Goal: Communication & Community: Answer question/provide support

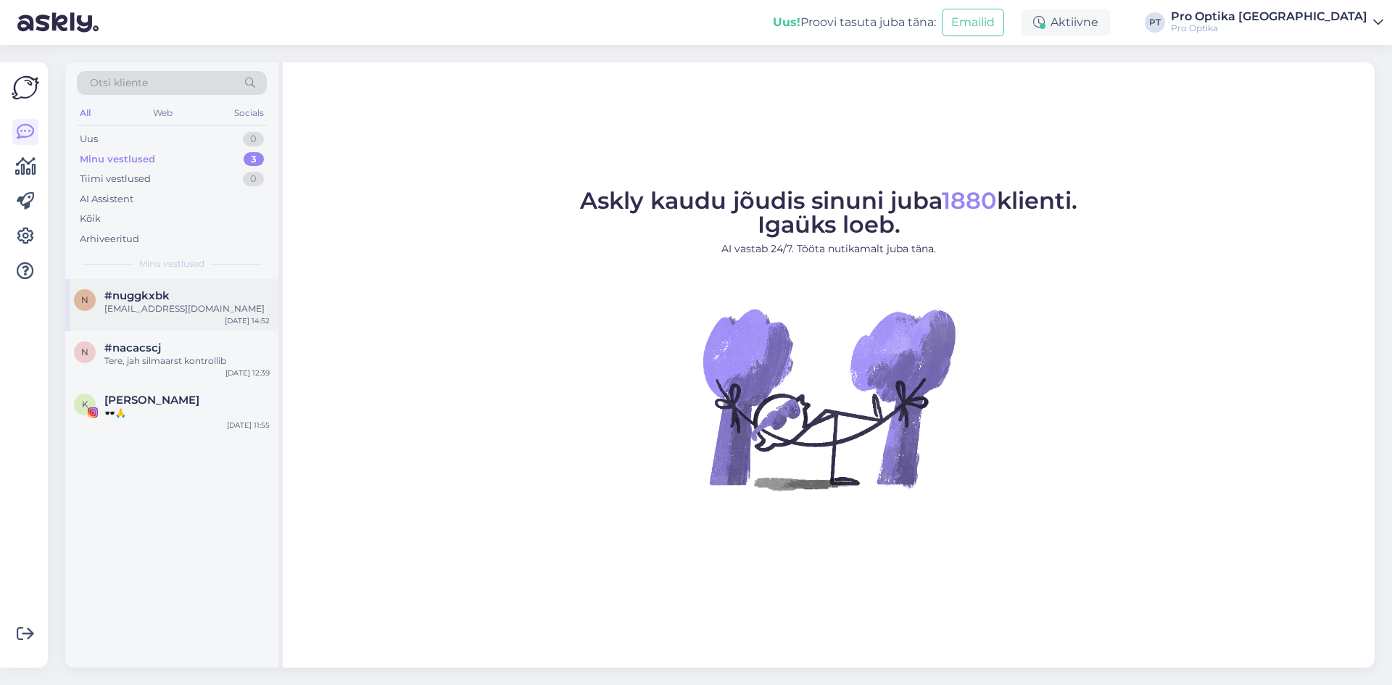
click at [170, 294] on div "#nuggkxbk" at bounding box center [186, 295] width 165 height 13
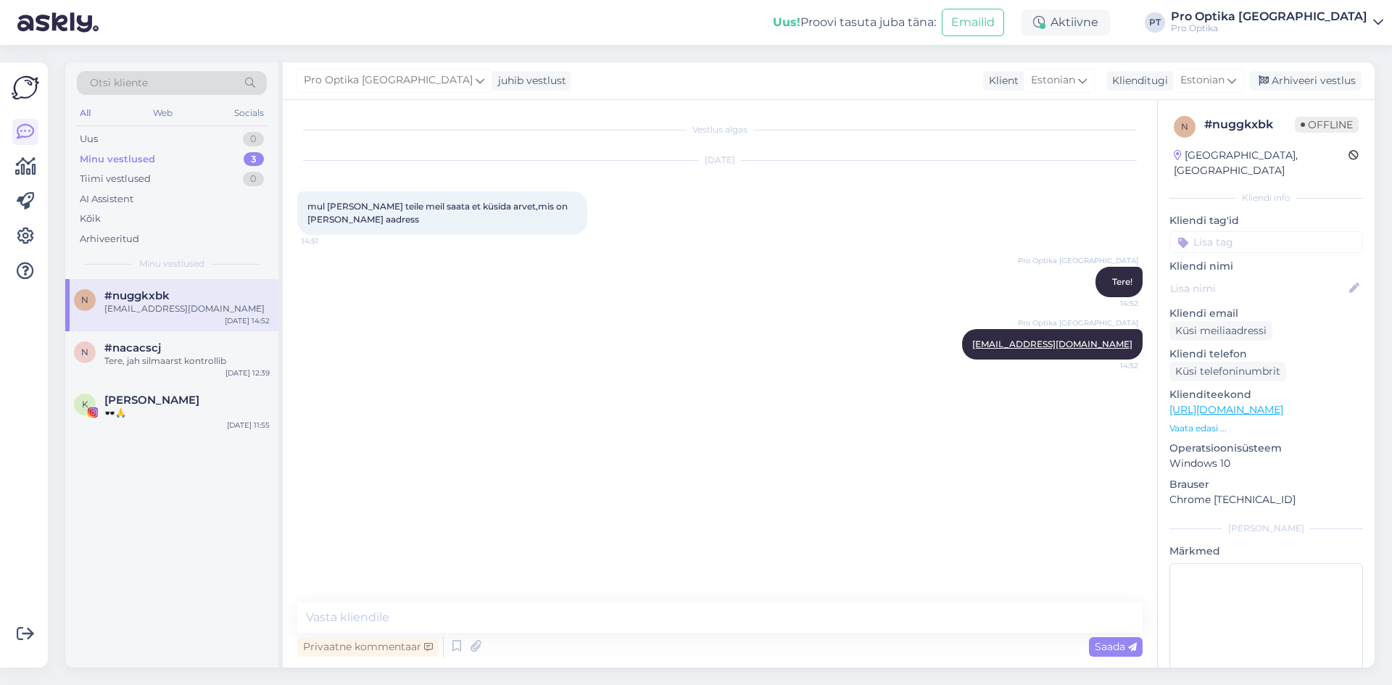
click at [1191, 422] on p "Vaata edasi ..." at bounding box center [1267, 428] width 194 height 13
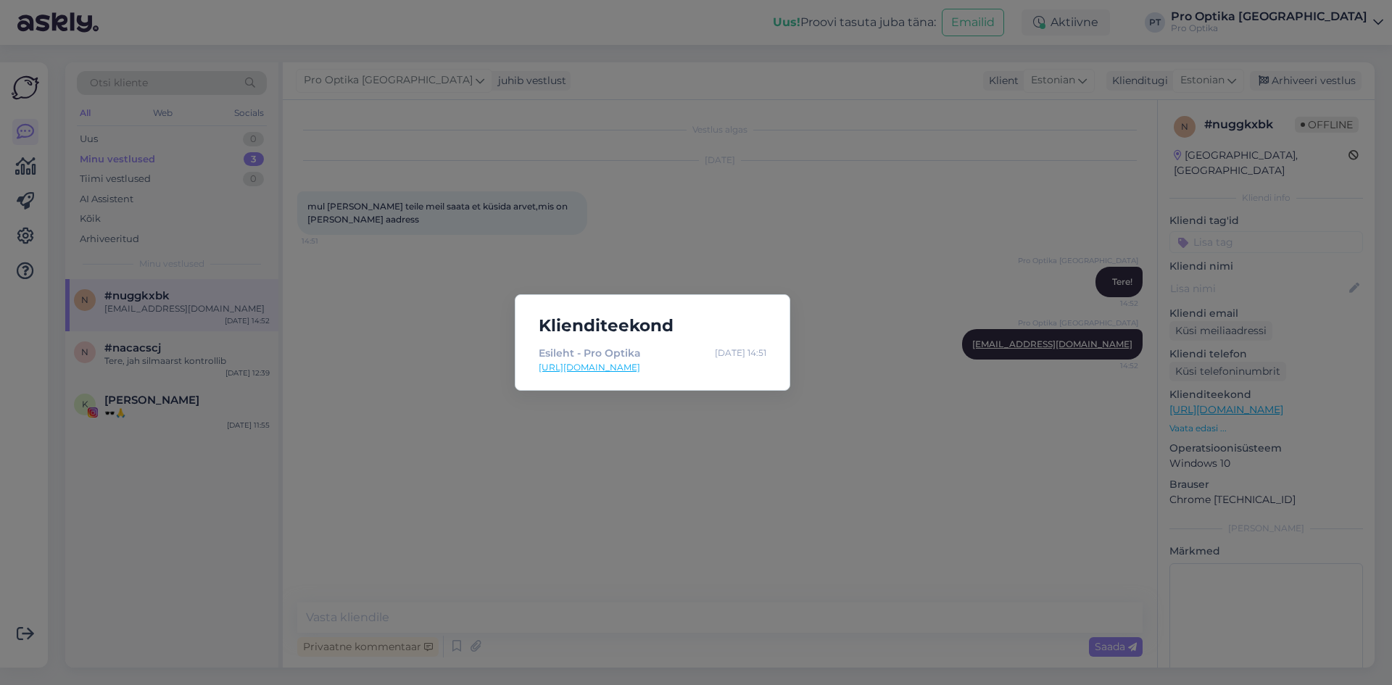
click at [711, 505] on div "Klienditeekond Esileht - Pro Optika Oct 3 14:51 https://www.prooptika.ee/" at bounding box center [696, 342] width 1392 height 685
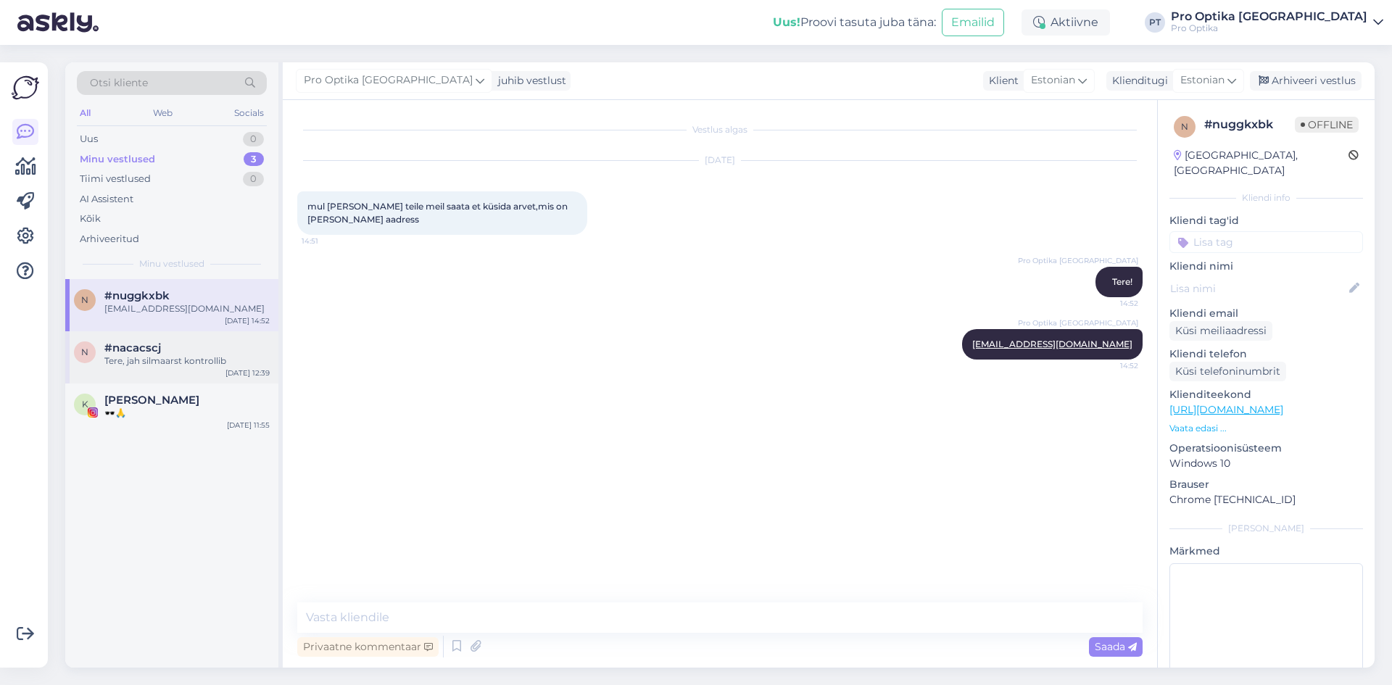
click at [136, 344] on span "#nacacscj" at bounding box center [132, 348] width 57 height 13
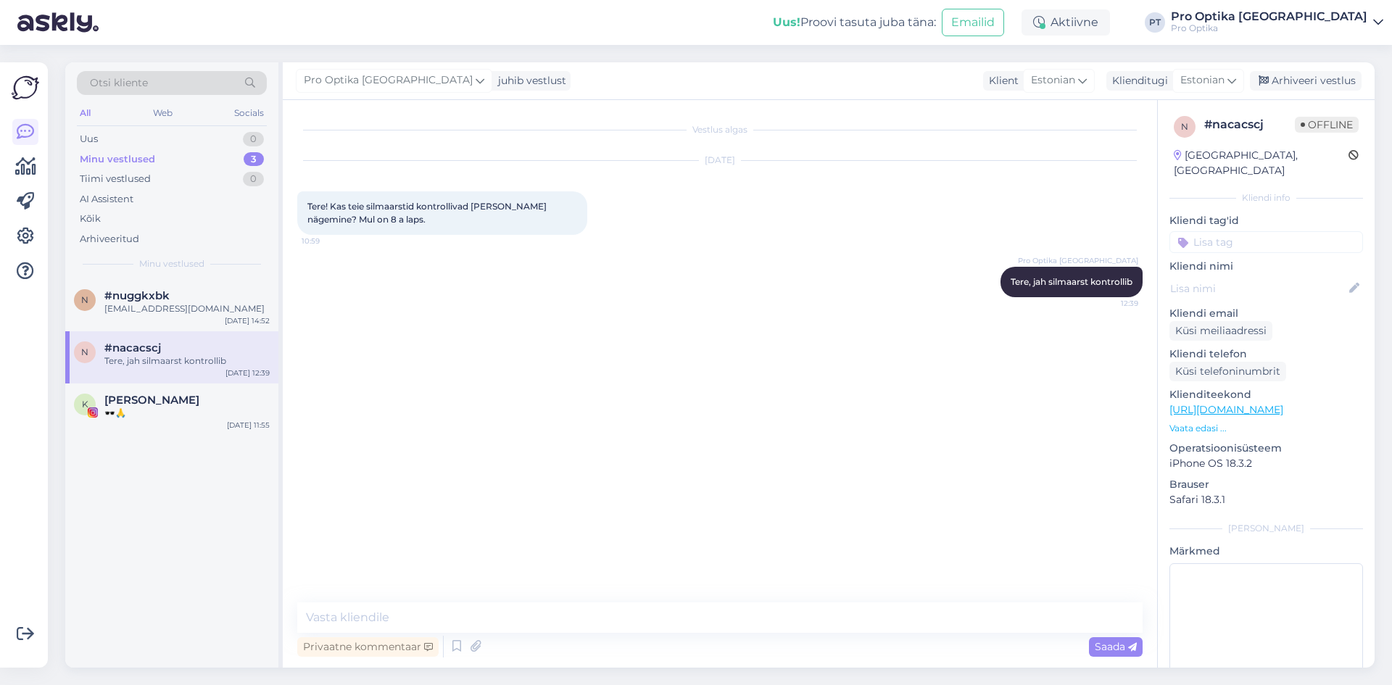
drag, startPoint x: 1317, startPoint y: 83, endPoint x: 1254, endPoint y: 93, distance: 63.8
click at [1317, 83] on div "Arhiveeri vestlus" at bounding box center [1306, 81] width 112 height 20
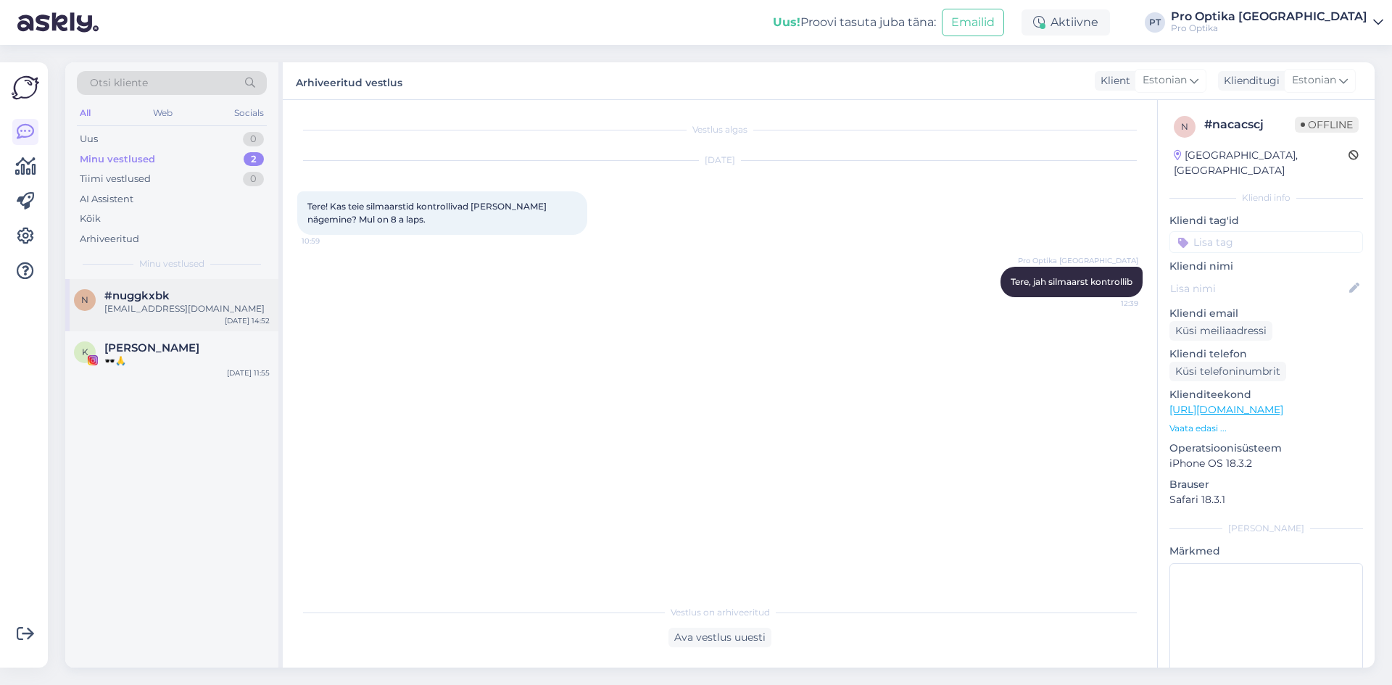
click at [251, 317] on div "Oct 3 14:52" at bounding box center [247, 320] width 45 height 11
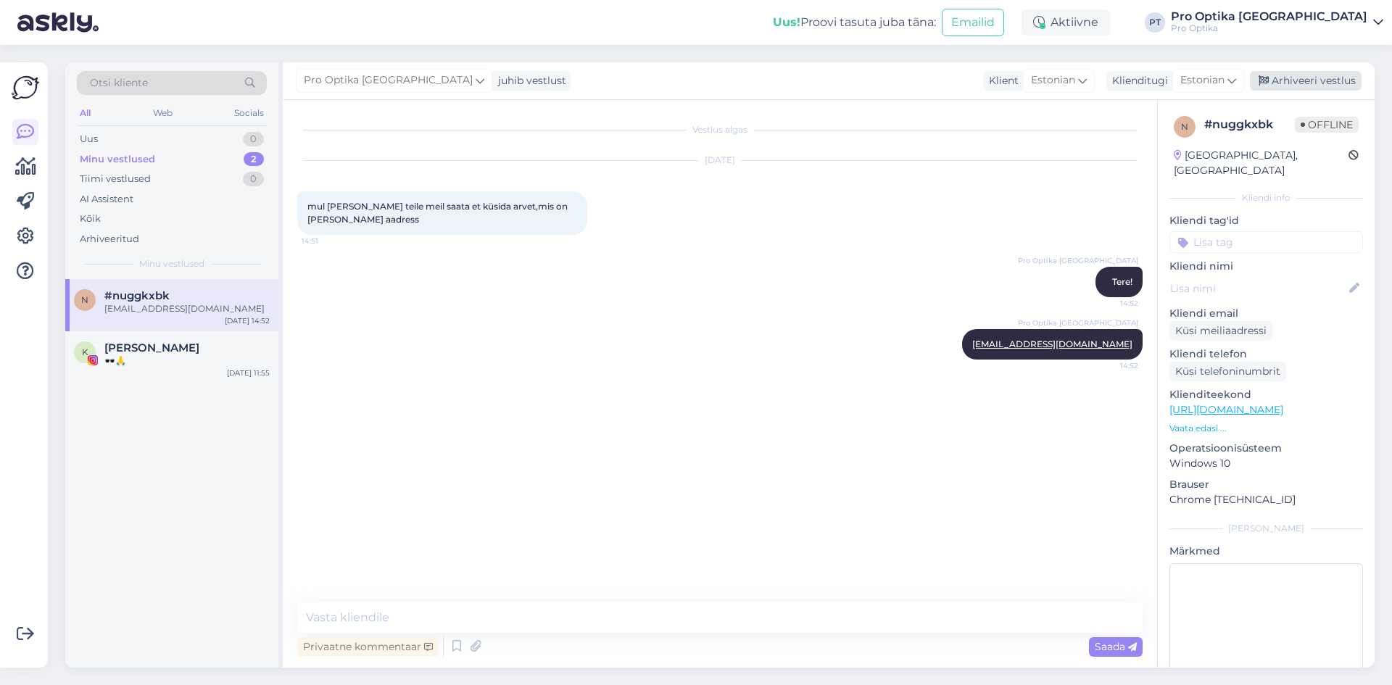
click at [1289, 85] on div "Arhiveeri vestlus" at bounding box center [1306, 81] width 112 height 20
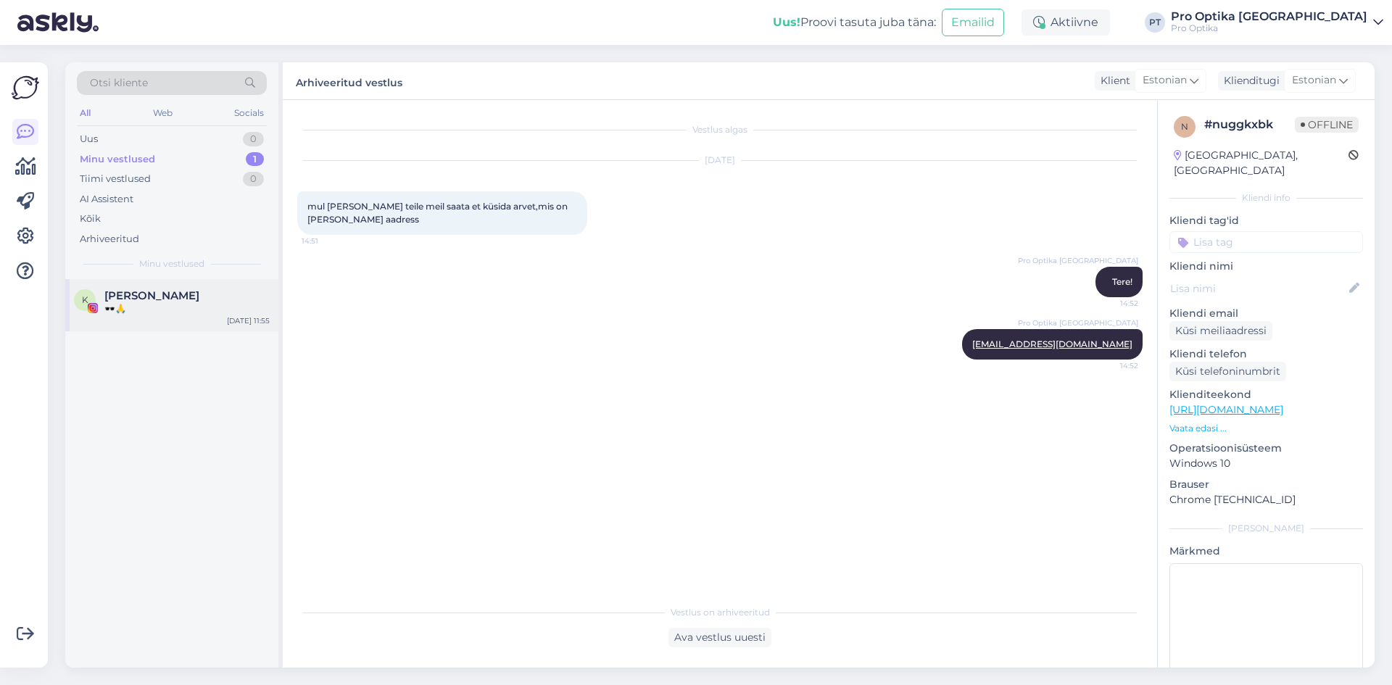
click at [146, 329] on div "K Kenneth Bärlin 🕶️🙏 Oct 3 11:55" at bounding box center [171, 305] width 213 height 52
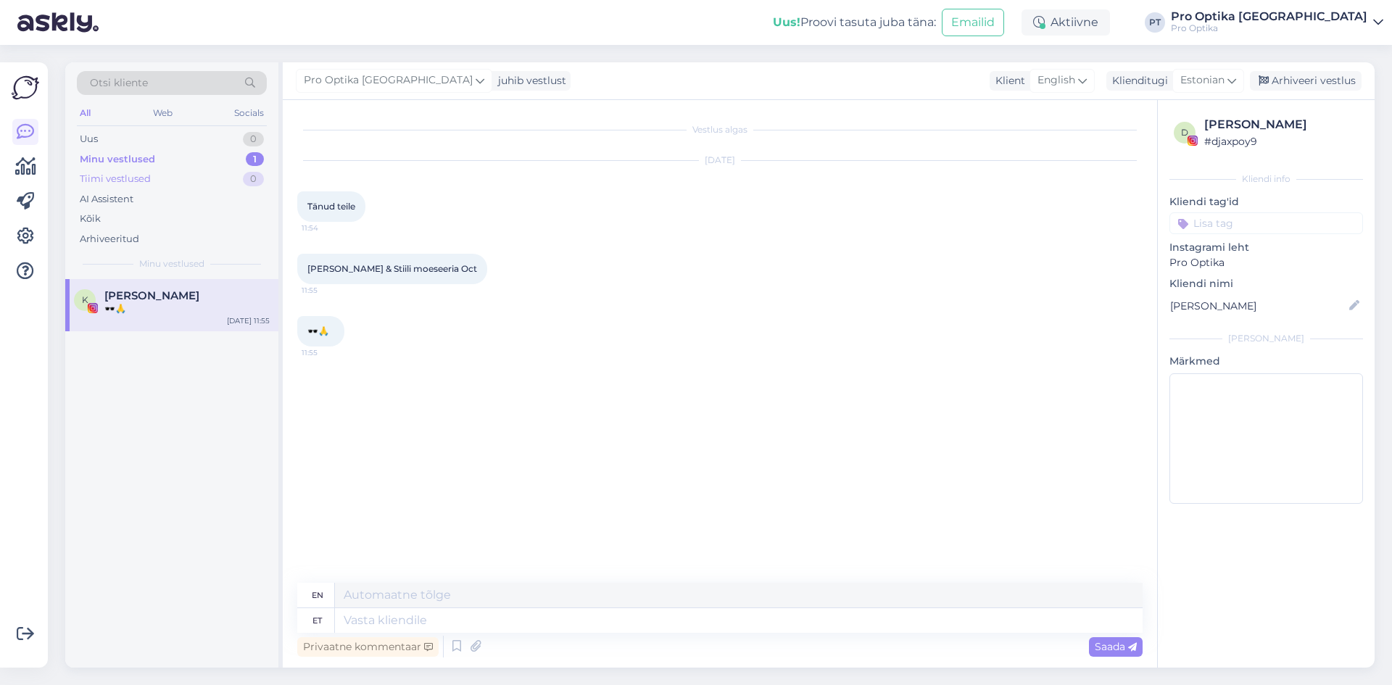
click at [167, 178] on div "Tiimi vestlused 0" at bounding box center [172, 179] width 190 height 20
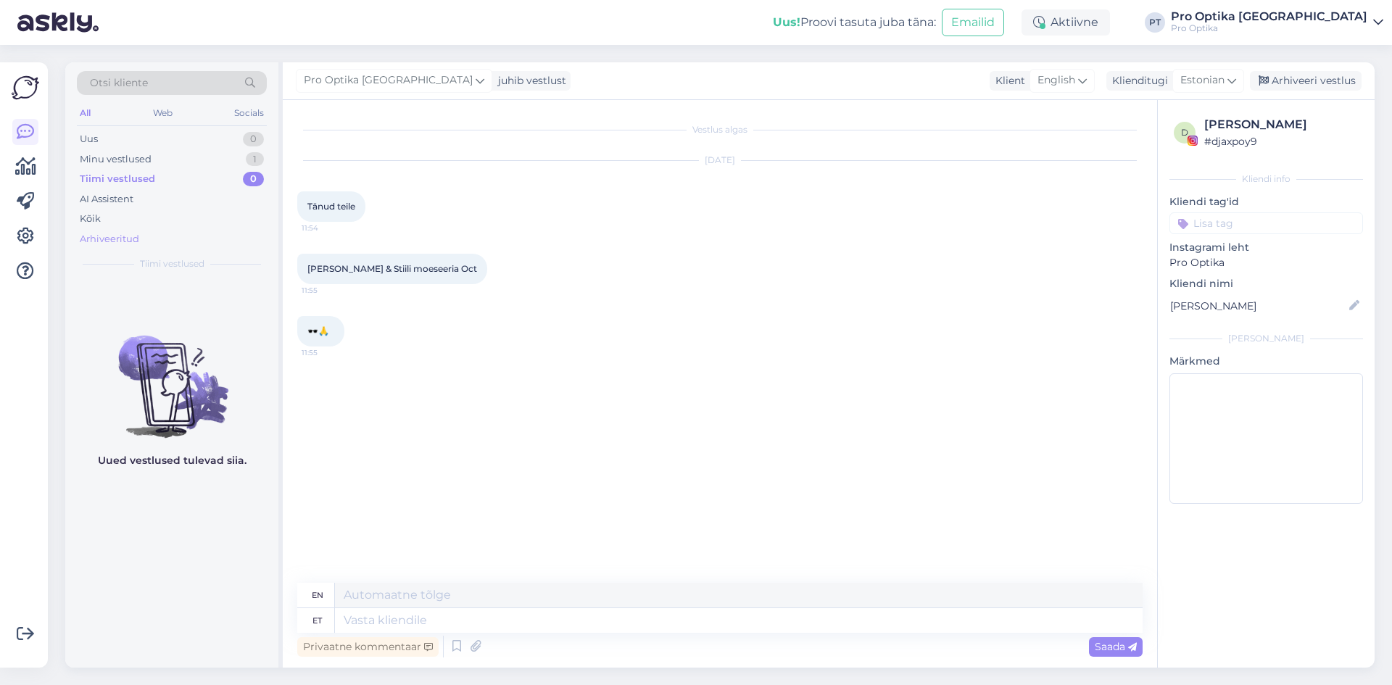
click at [123, 231] on div "Arhiveeritud" at bounding box center [172, 239] width 190 height 20
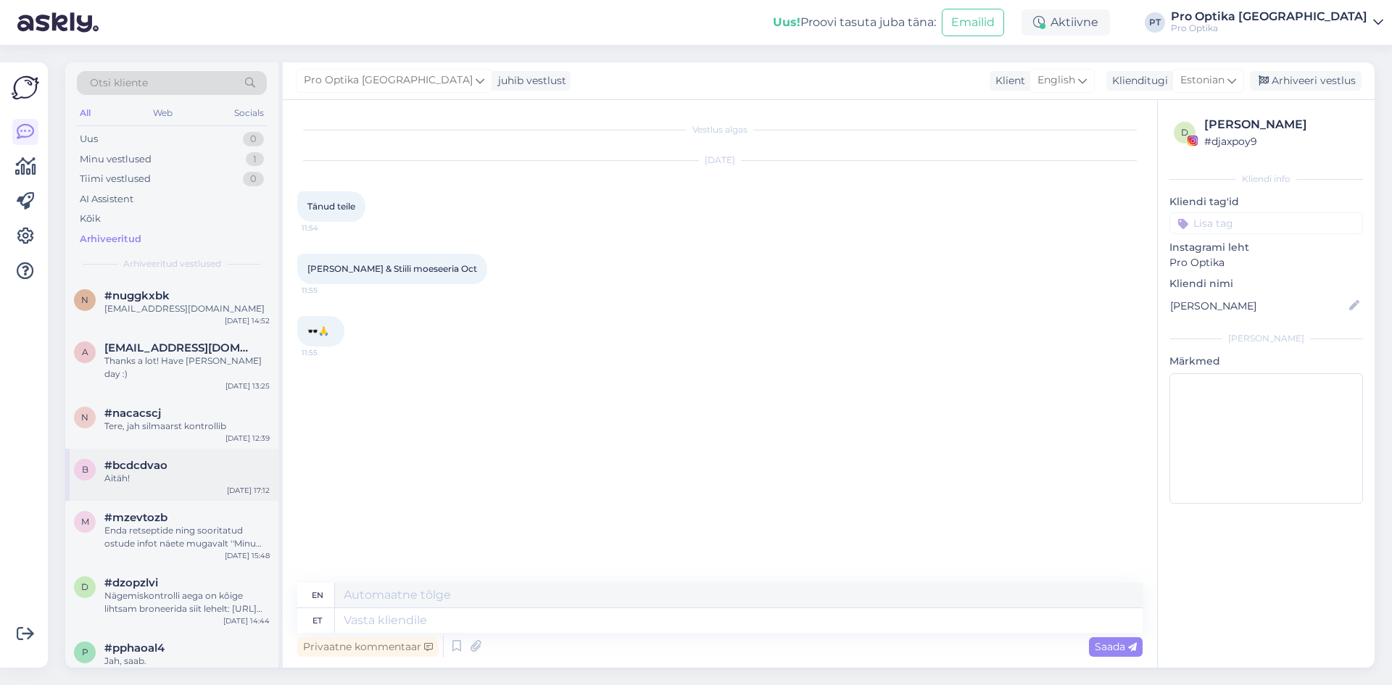
click at [210, 459] on div "#bcdcdvao" at bounding box center [186, 465] width 165 height 13
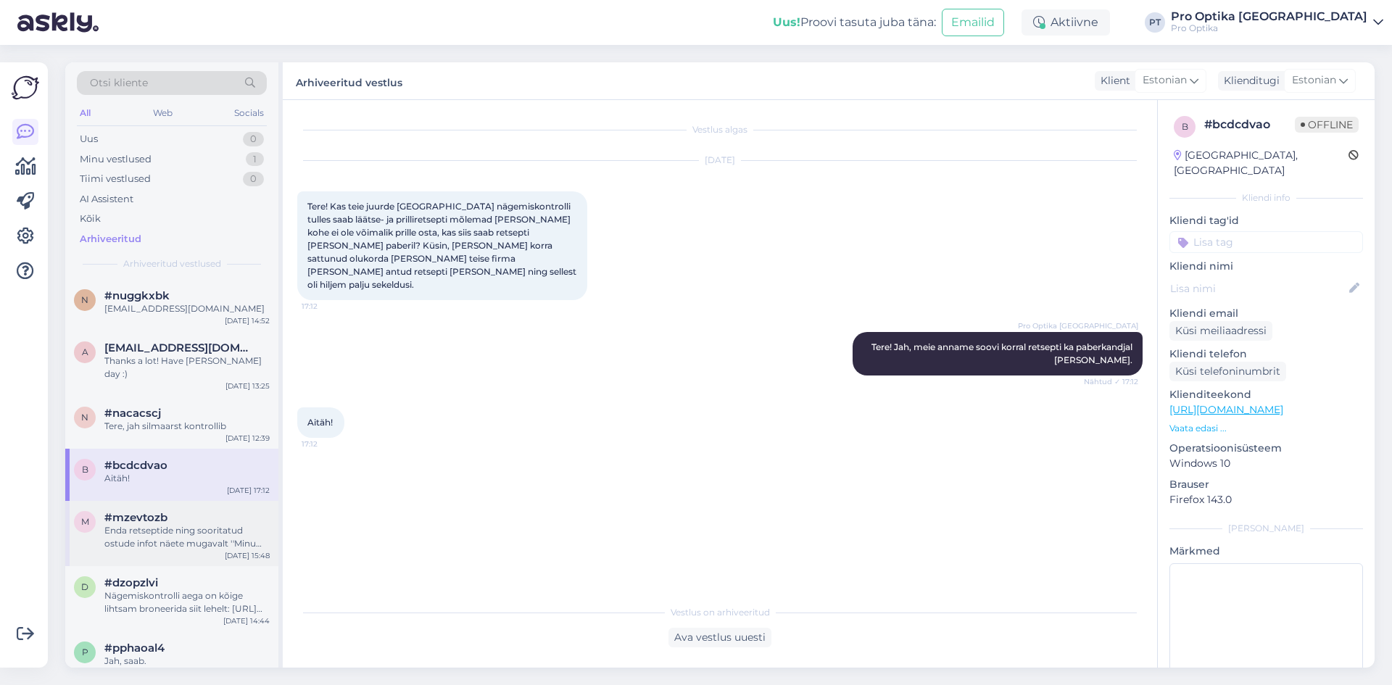
click at [199, 511] on div "#mzevtozb" at bounding box center [186, 517] width 165 height 13
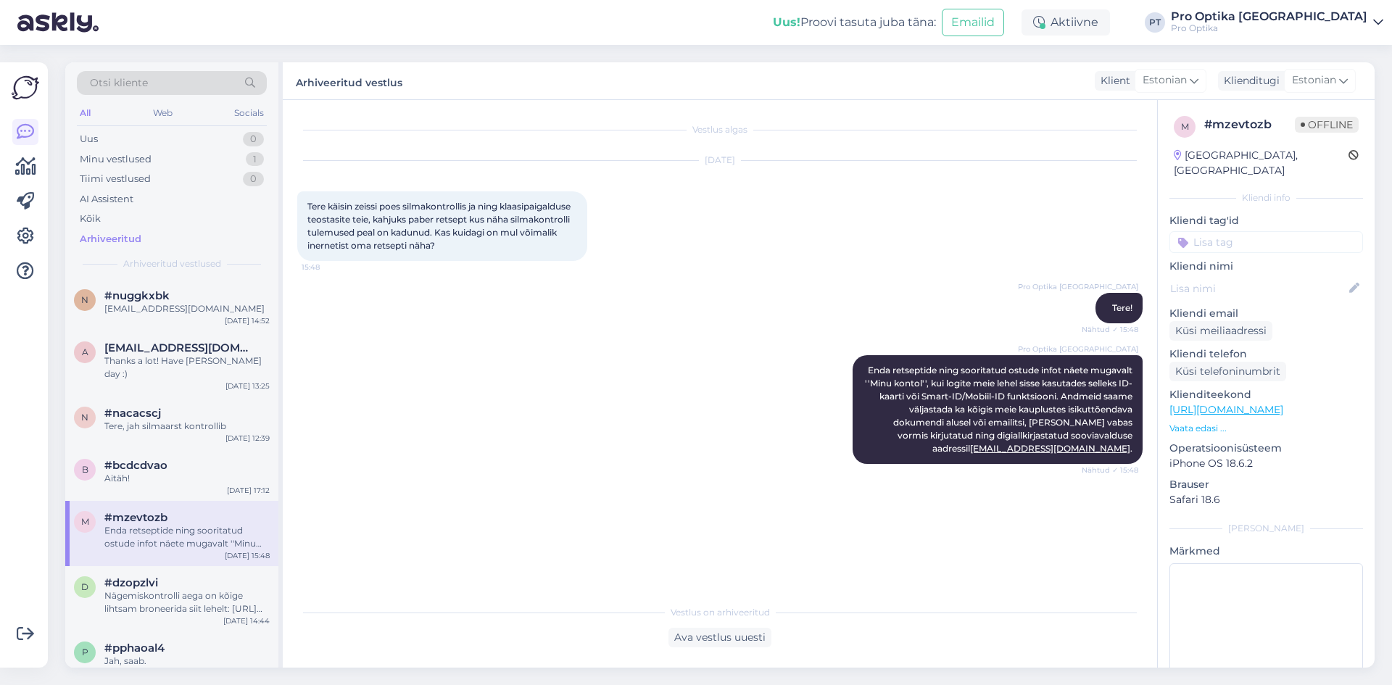
scroll to position [73, 0]
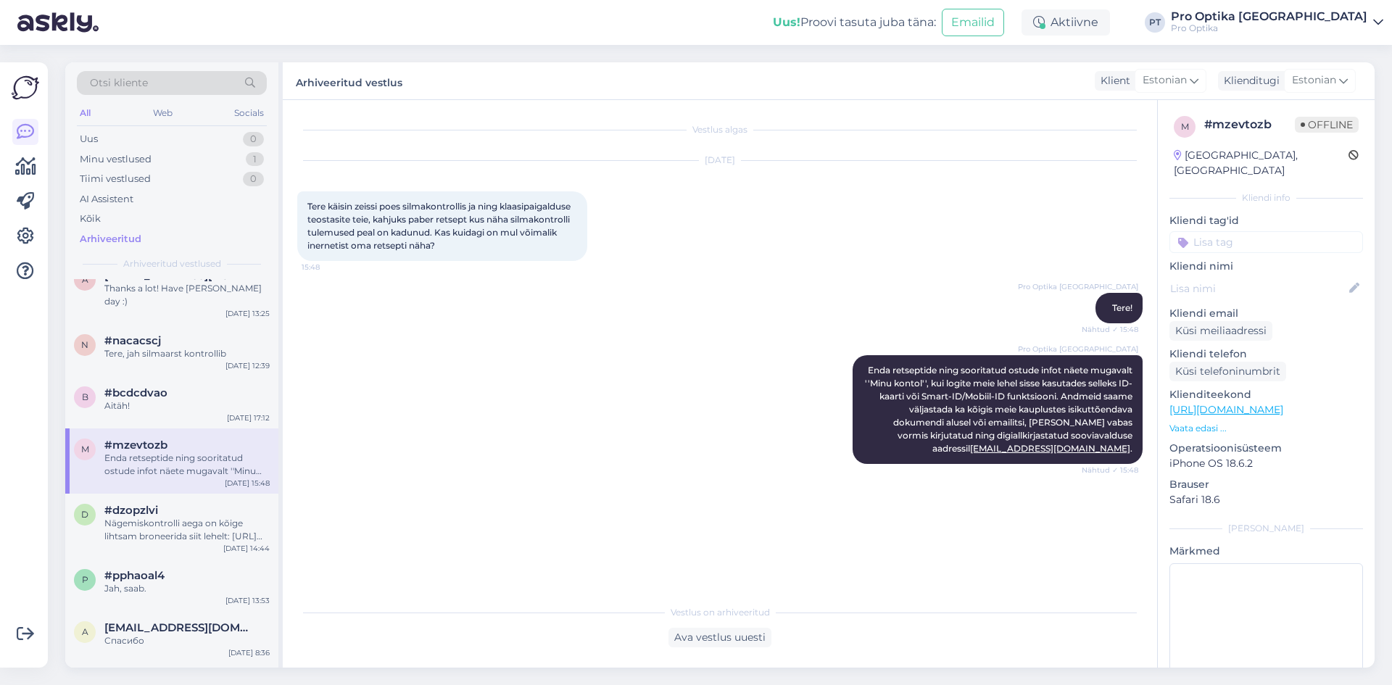
click at [196, 528] on div "Nägemiskontrolli aega on kõige lihtsam broneerida siit lehelt: https://www.proo…" at bounding box center [186, 530] width 165 height 26
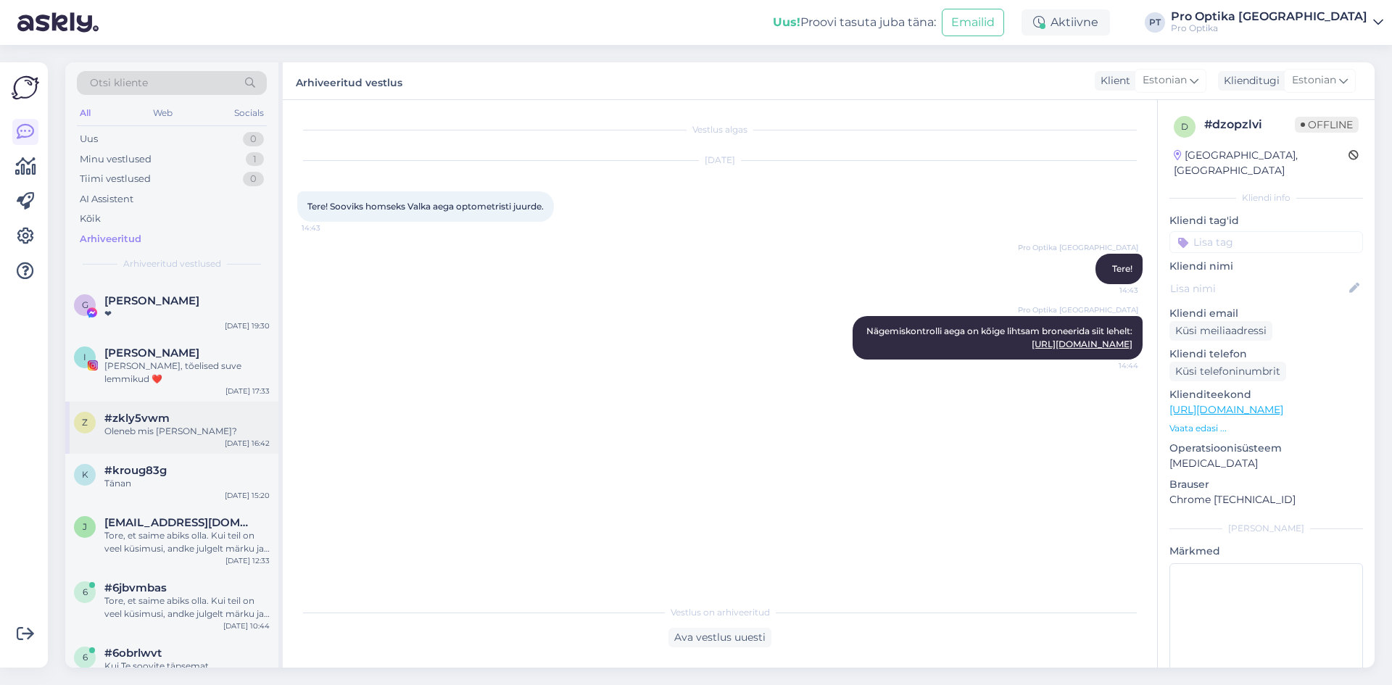
scroll to position [580, 0]
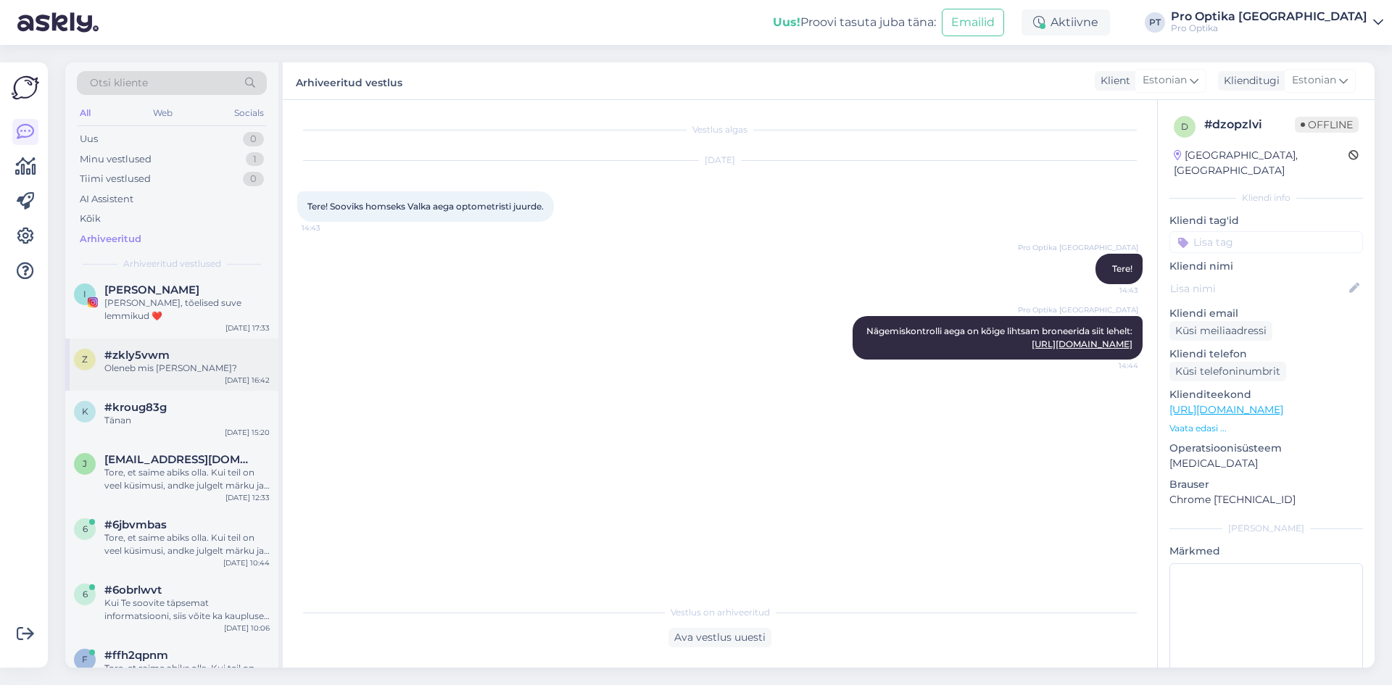
click at [230, 349] on div "#zkly5vwm" at bounding box center [186, 355] width 165 height 13
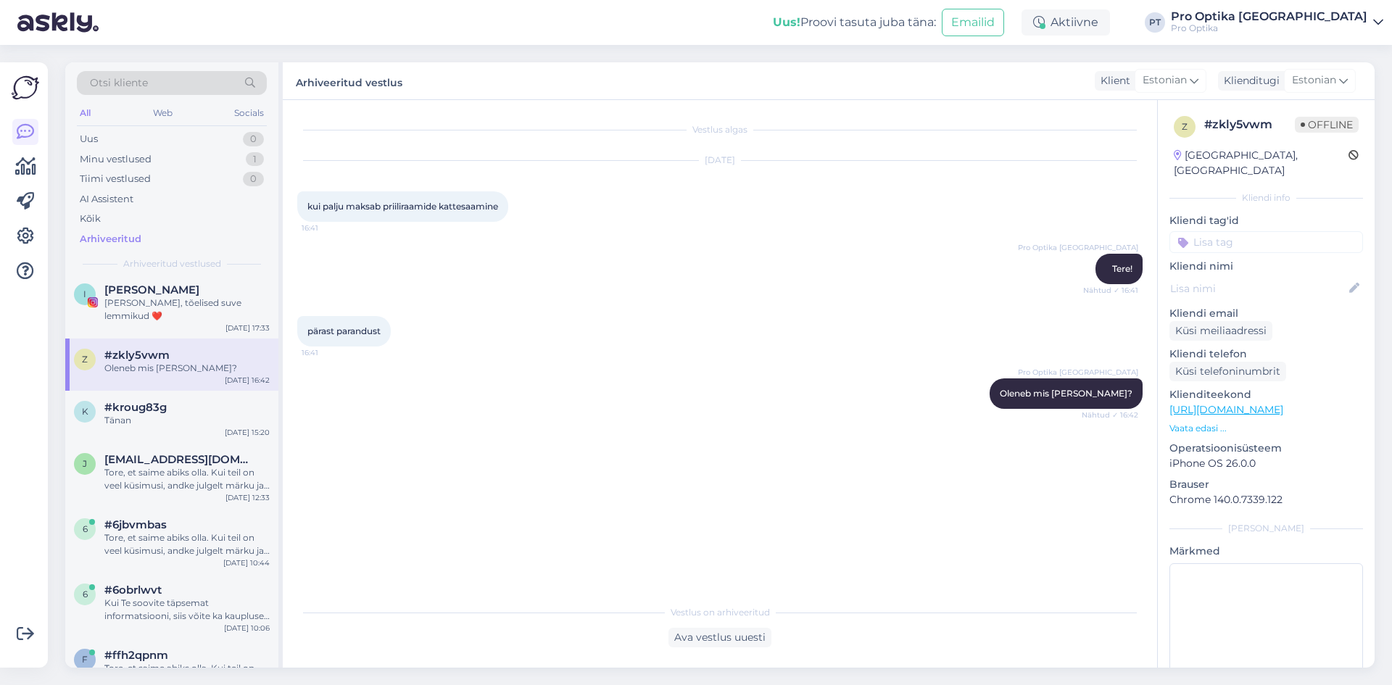
scroll to position [725, 0]
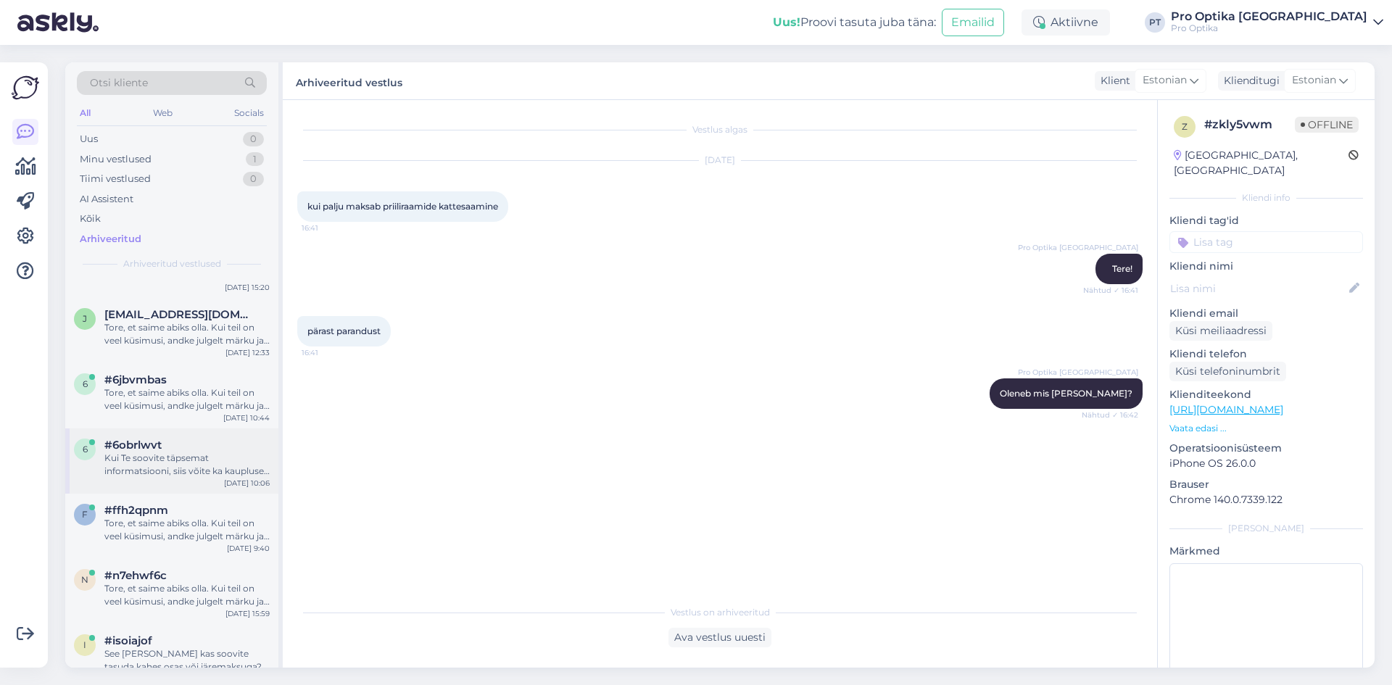
click at [181, 467] on div "6 #6obrlwvt Kui Te soovite täpsemat informatsiooni, siis võite ka kaupluse pool…" at bounding box center [171, 461] width 213 height 65
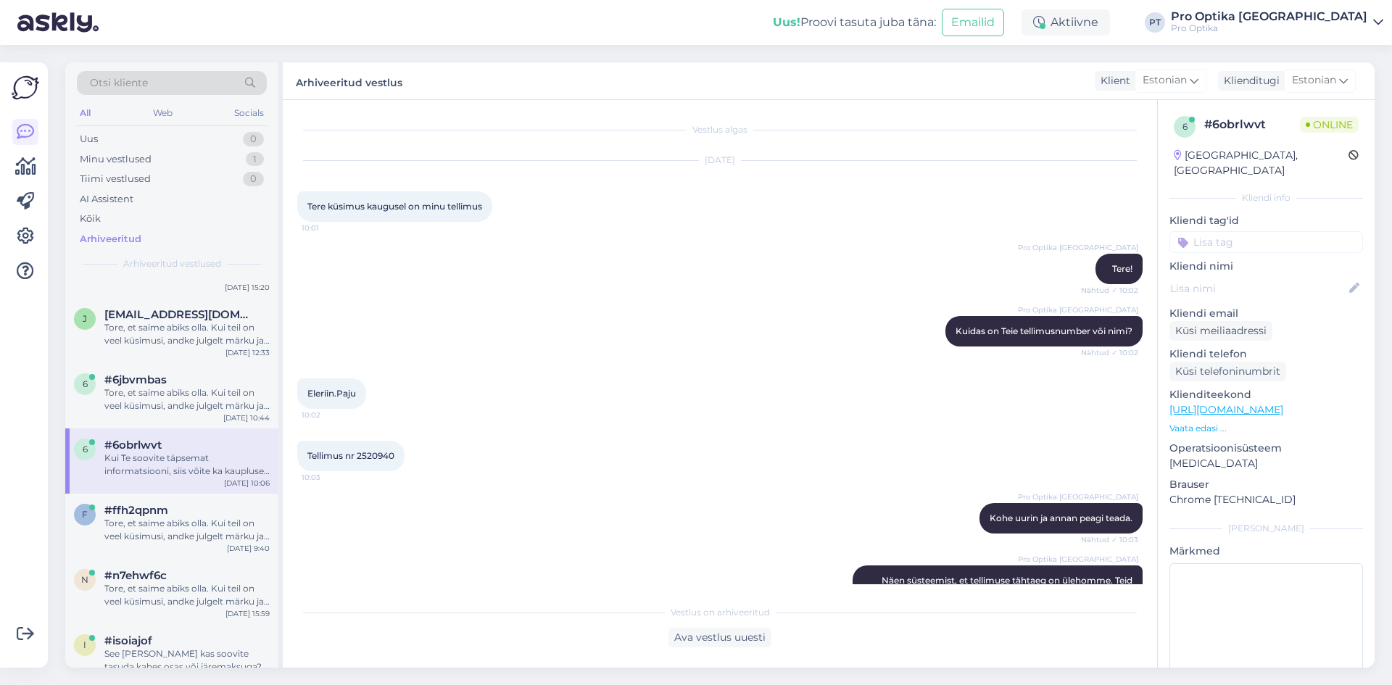
scroll to position [191, 0]
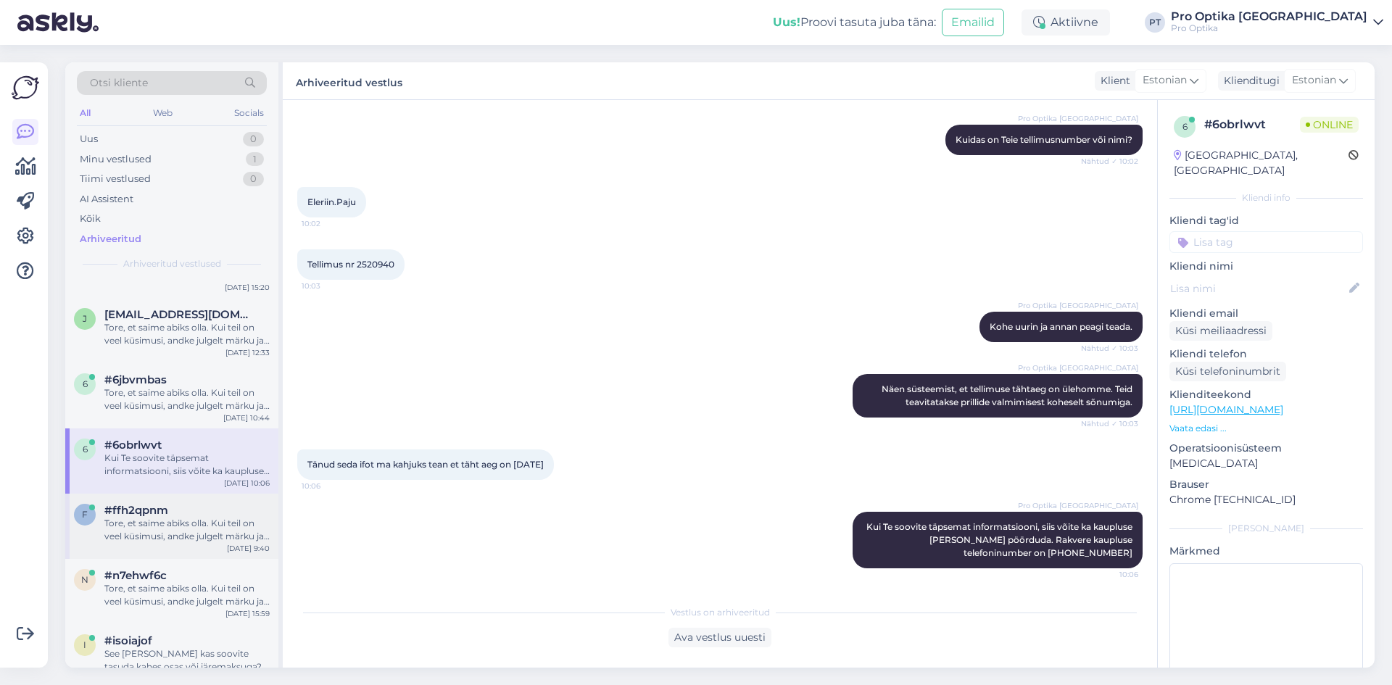
click at [181, 540] on div "f #ffh2qpnm Tore, et saime abiks olla. Kui teil on veel küsimusi, andke julgelt…" at bounding box center [171, 526] width 213 height 65
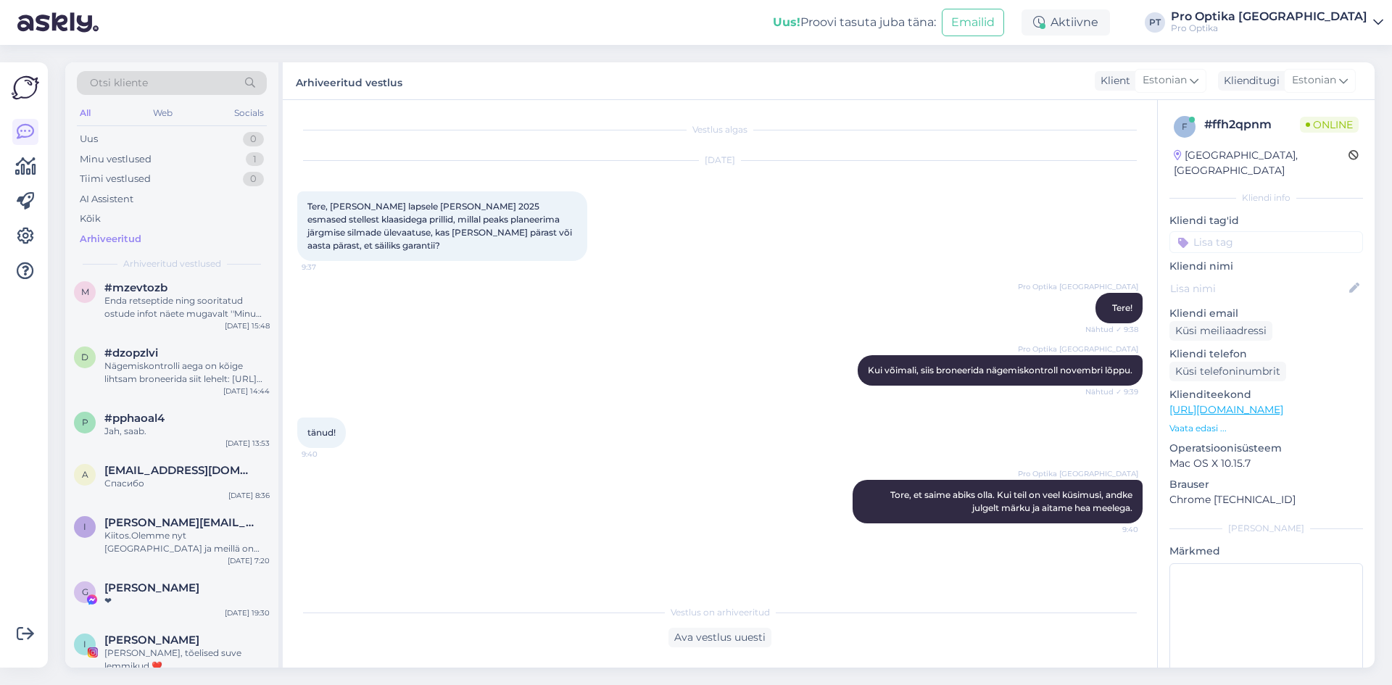
scroll to position [218, 0]
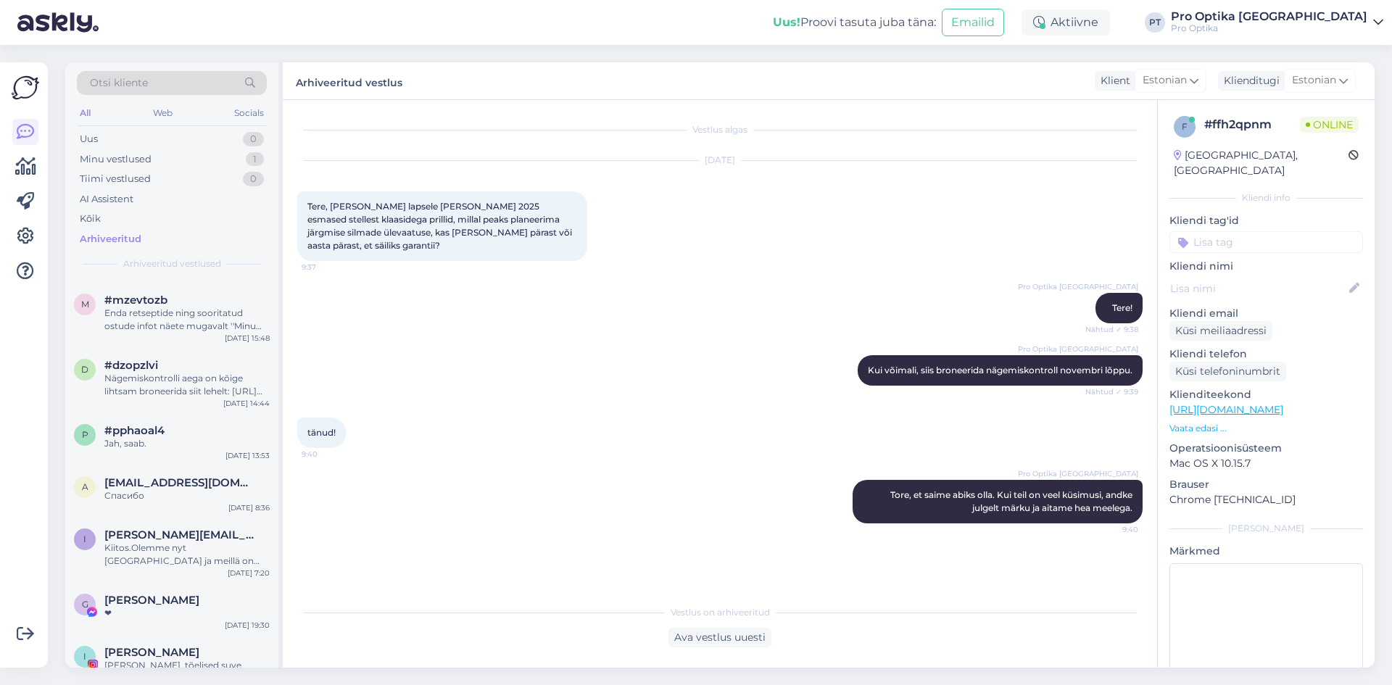
click at [184, 542] on div "Kiitos.Olemme nyt Tallinnassa ja meillä on aikaa 10.30-11-30 Meidän täytyy pala…" at bounding box center [186, 555] width 165 height 26
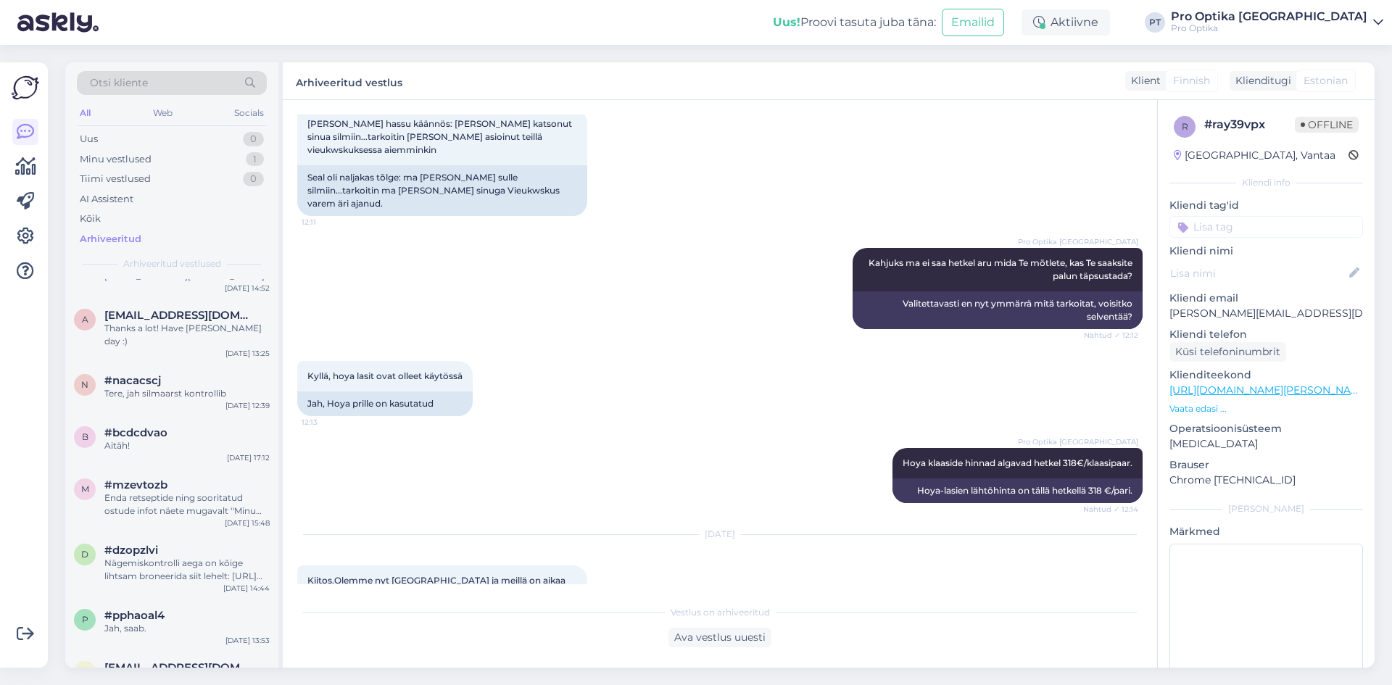
scroll to position [0, 0]
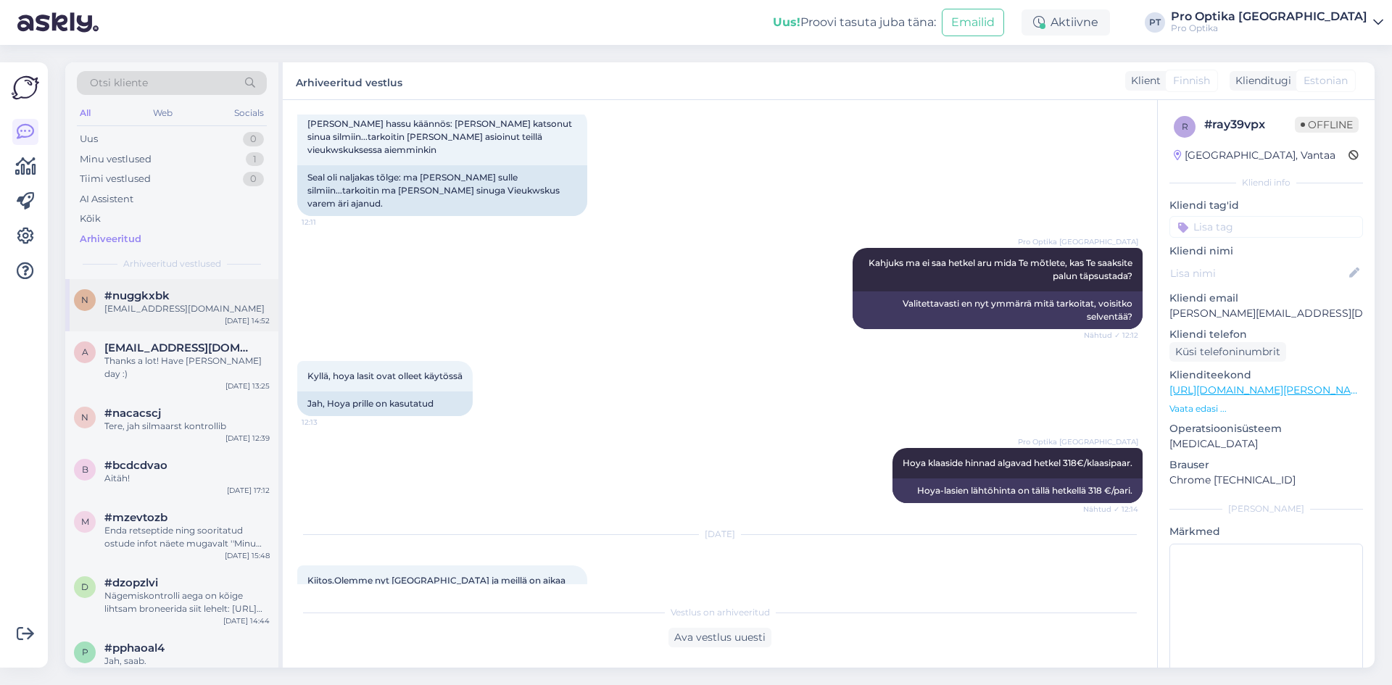
click at [201, 315] on div "tallinn@prooptika.ee" at bounding box center [186, 308] width 165 height 13
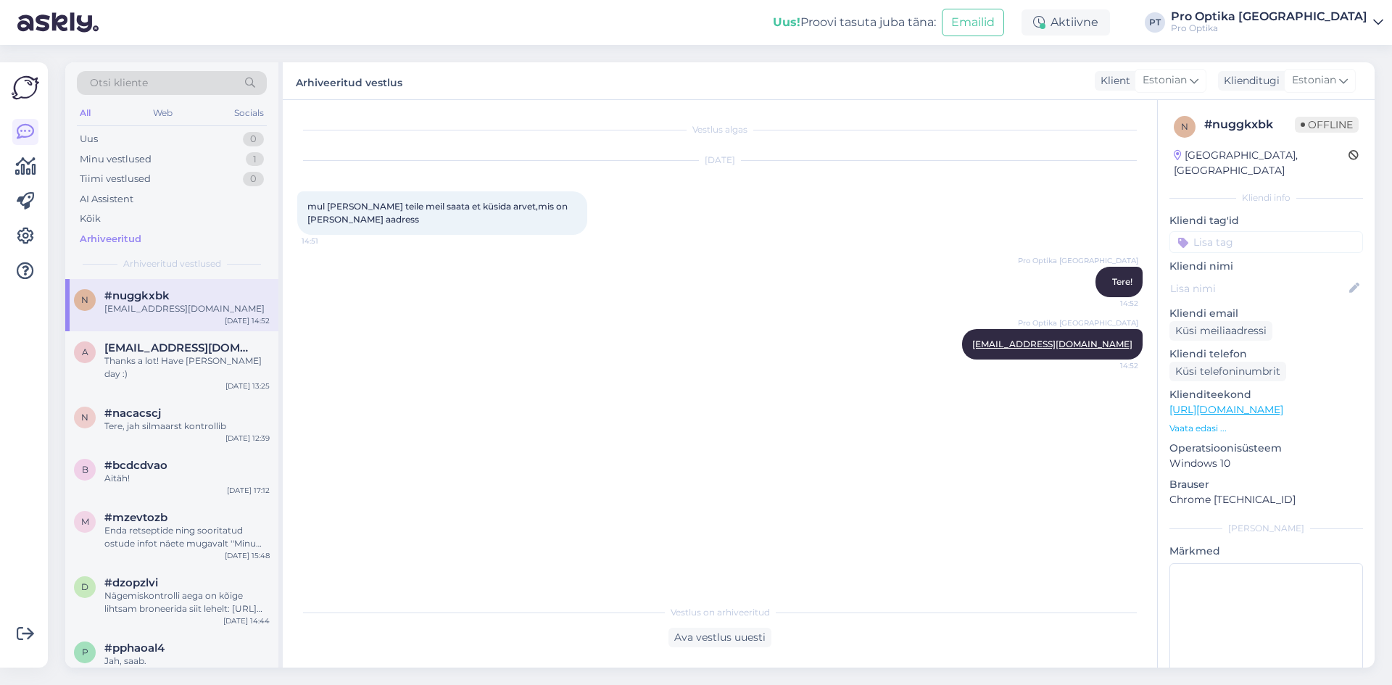
click at [88, 30] on img at bounding box center [57, 22] width 81 height 45
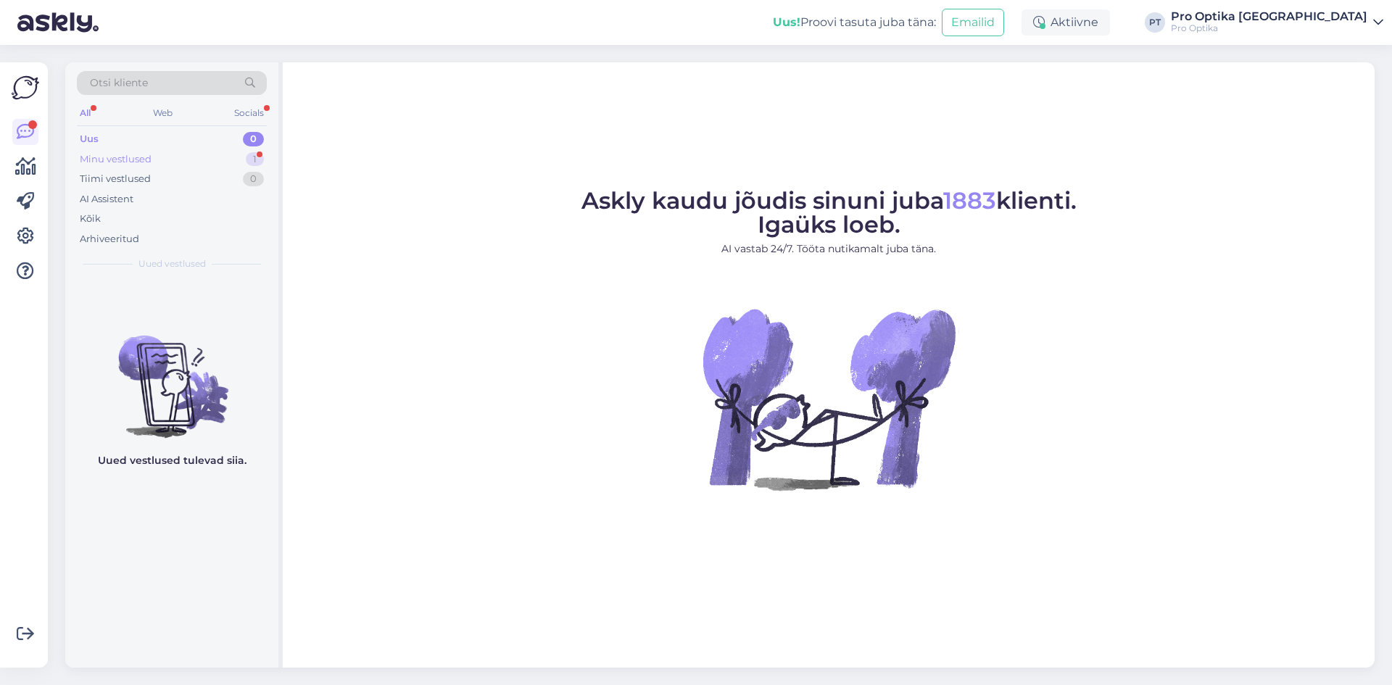
click at [107, 161] on div "Minu vestlused" at bounding box center [116, 159] width 72 height 15
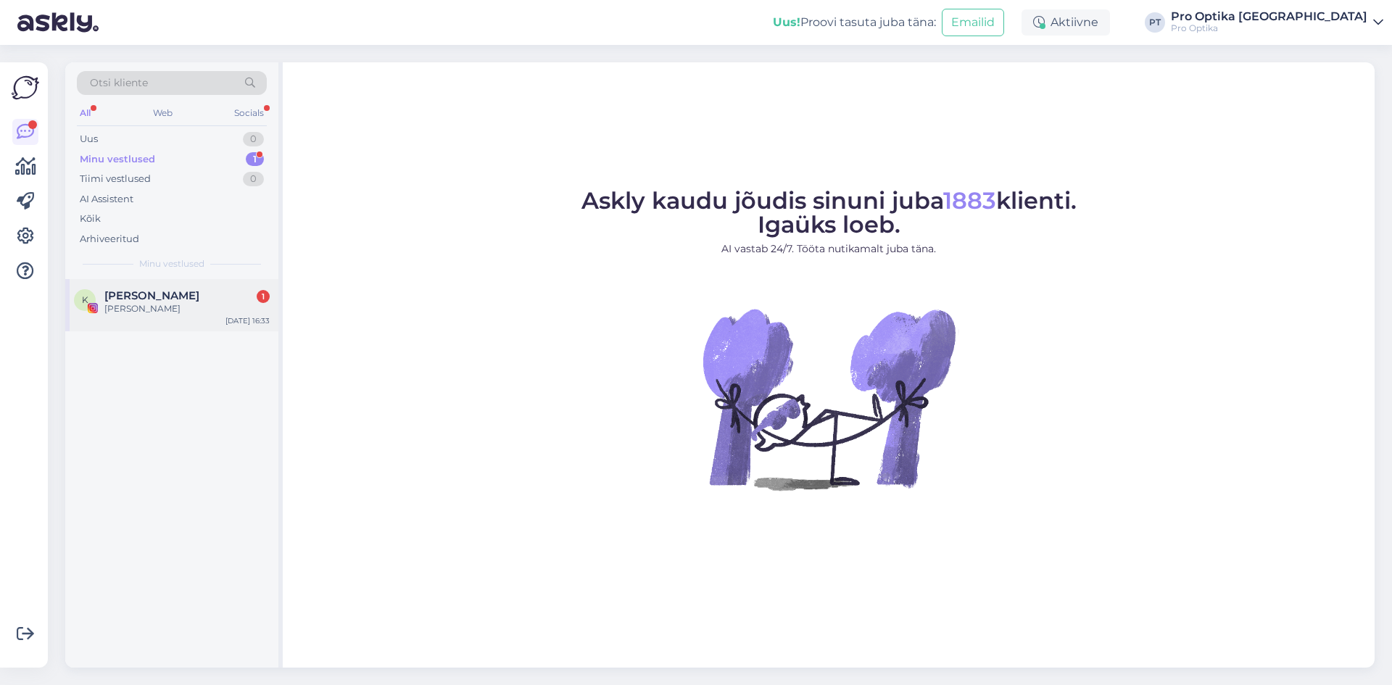
click at [125, 323] on div "K [PERSON_NAME] 1 Jaa muidugi [DATE] 16:33" at bounding box center [171, 305] width 213 height 52
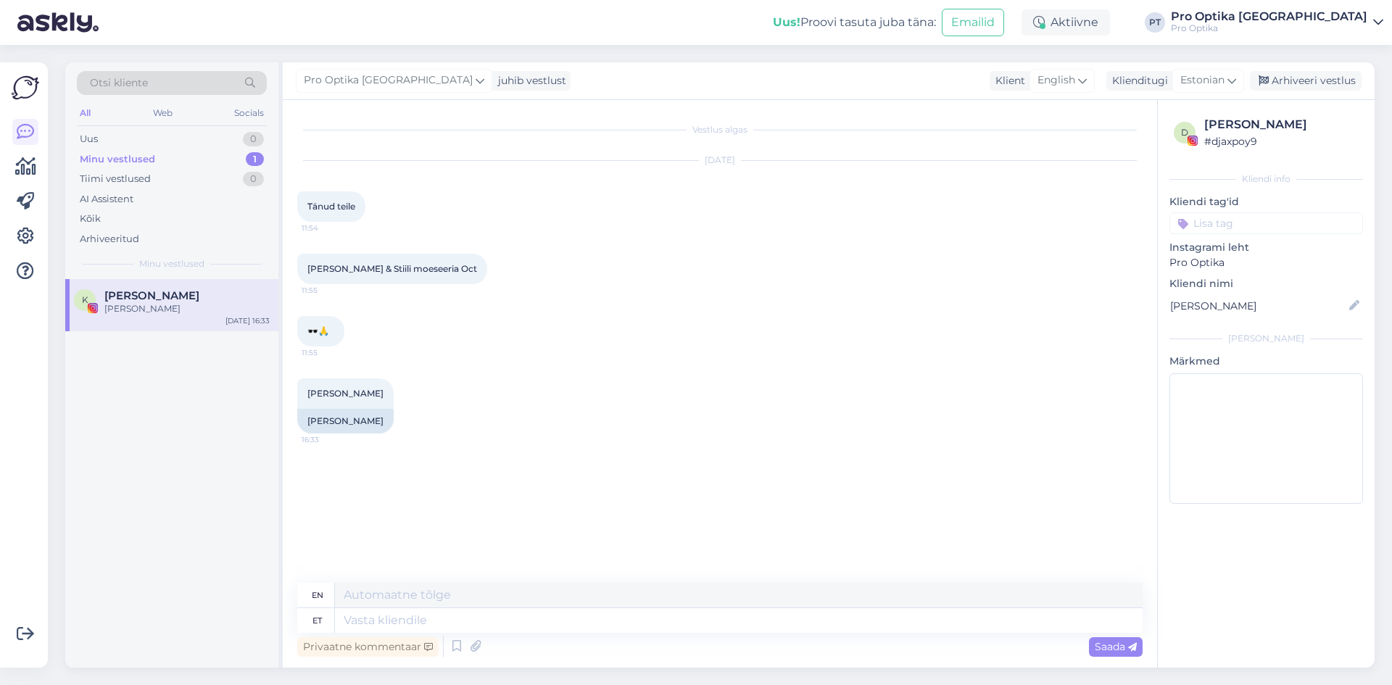
click at [202, 540] on div "K [PERSON_NAME] Jaa muidugi [DATE] 16:33" at bounding box center [171, 473] width 213 height 389
click at [174, 175] on div "Tiimi vestlused 0" at bounding box center [172, 179] width 190 height 20
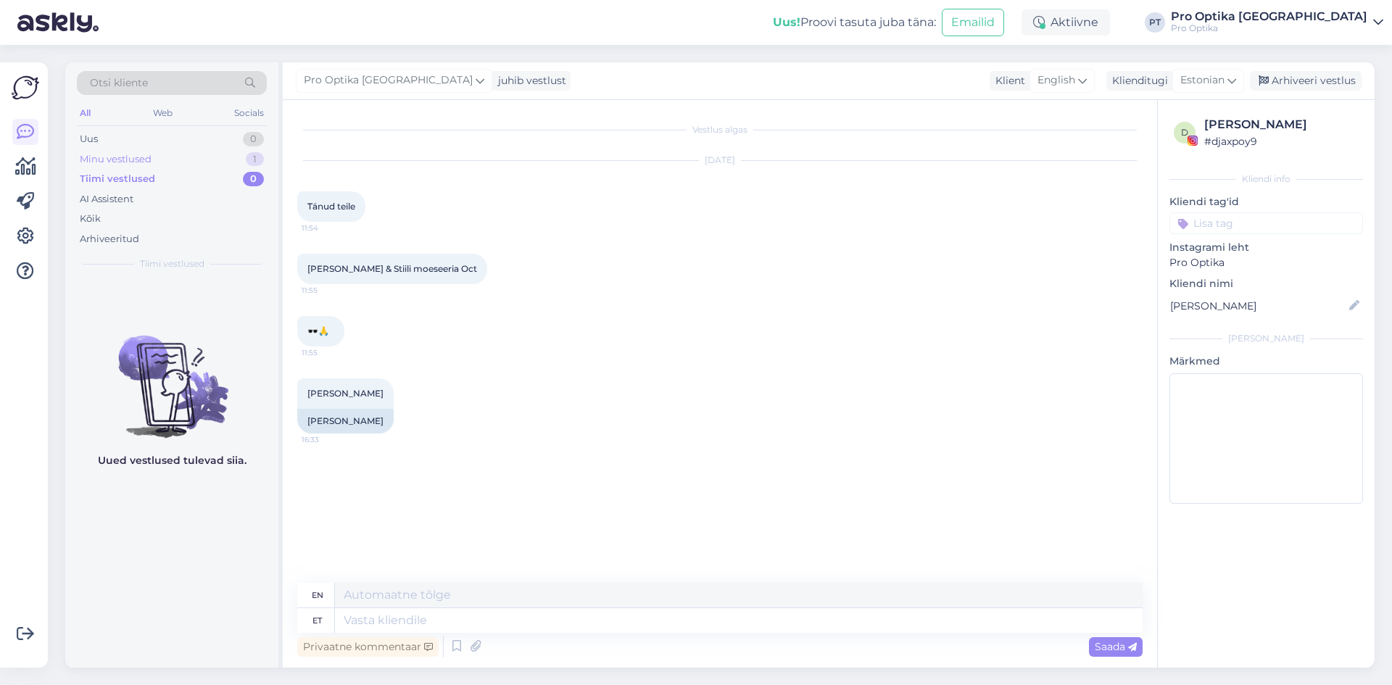
click at [178, 158] on div "Minu vestlused 1" at bounding box center [172, 159] width 190 height 20
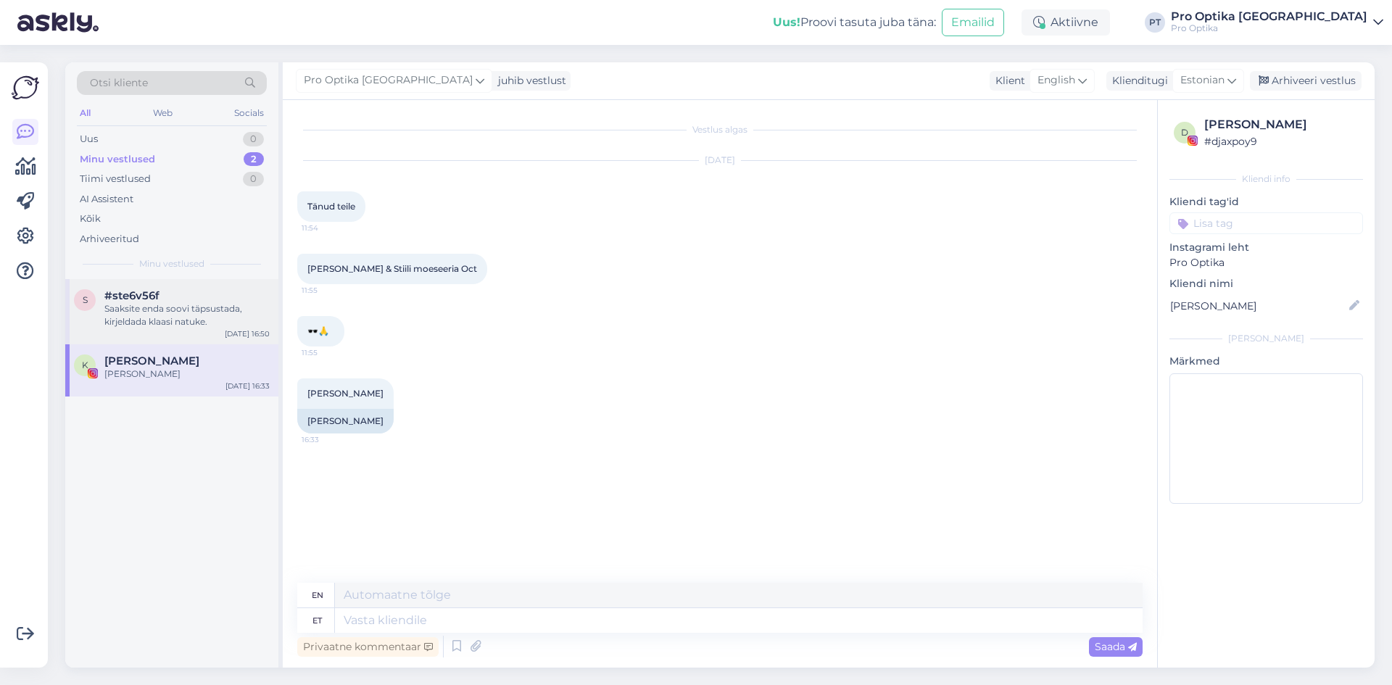
click at [210, 308] on div "Saaksite enda soovi täpsustada, kirjeldada klaasi natuke." at bounding box center [186, 315] width 165 height 26
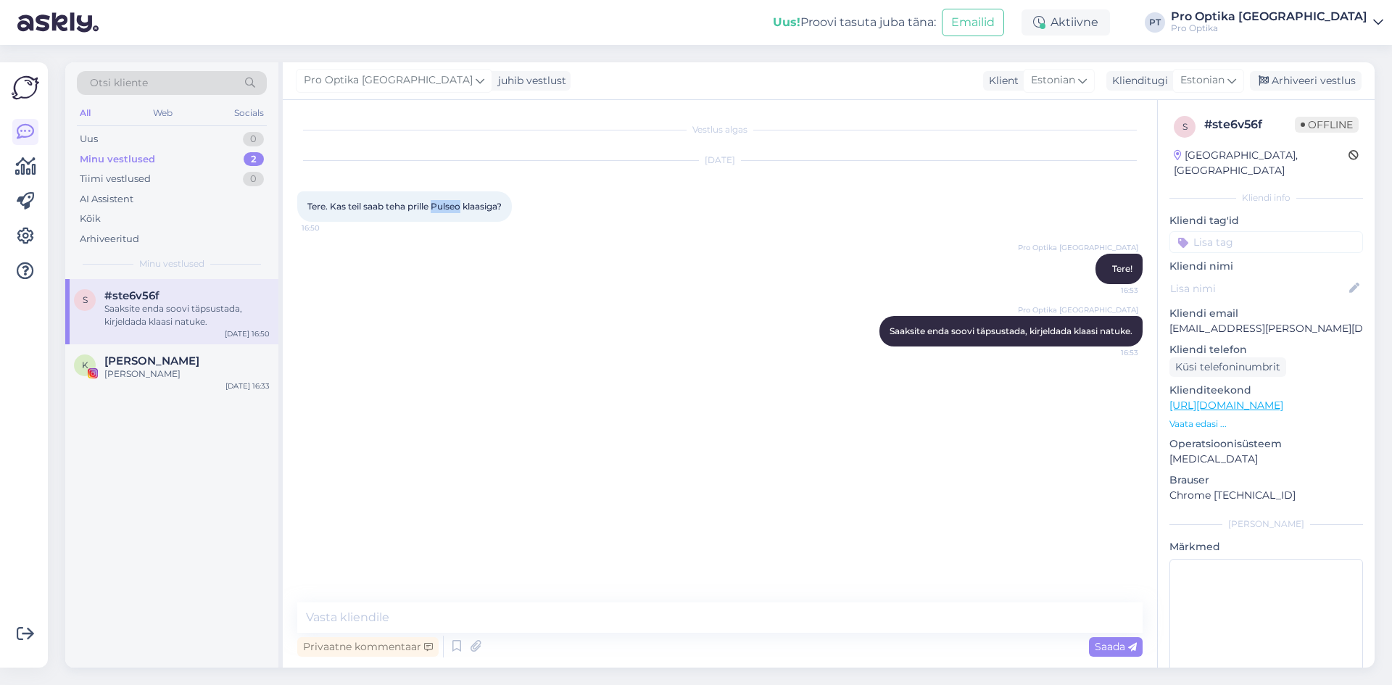
drag, startPoint x: 463, startPoint y: 207, endPoint x: 435, endPoint y: 206, distance: 28.3
click at [435, 206] on span "Tere. Kas teil saab teha prille Pulseo klaasiga?" at bounding box center [404, 206] width 194 height 11
copy span "Pulseo"
click at [476, 346] on div "Pro Optika Tallinn Saaksite enda soovi täpsustada, kirjeldada klaasi natuke. 16…" at bounding box center [719, 331] width 845 height 62
click at [134, 352] on div "K [PERSON_NAME] 1 Jaaa🙏🙏☀️😎 [DATE] 16:33" at bounding box center [171, 370] width 213 height 52
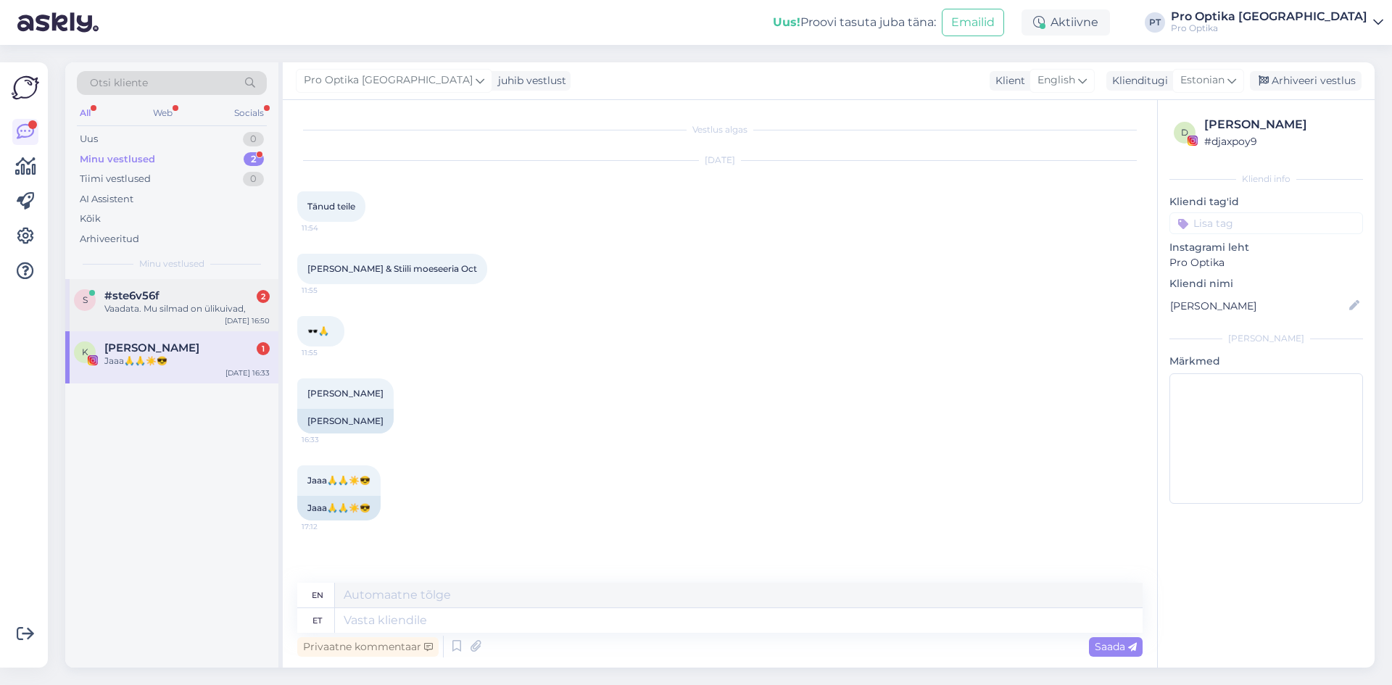
click at [204, 324] on div "s #ste6v56f 2 Vaadata. Mu silmad on ülikuivad, [DATE] 16:50" at bounding box center [171, 305] width 213 height 52
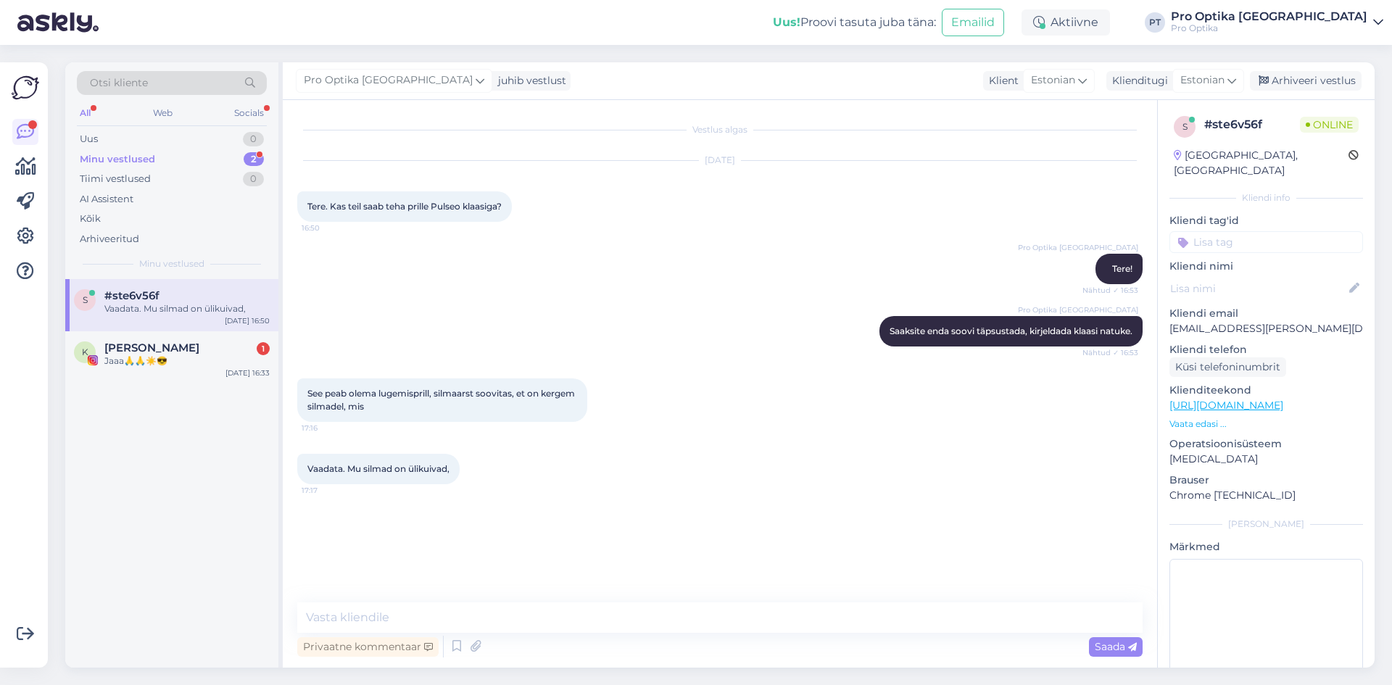
click at [584, 597] on div "Vestlus algas [DATE] Tere. Kas teil saab teha prille Pulseo klaasiga? 16:50 Pro…" at bounding box center [720, 384] width 874 height 568
click at [588, 603] on textarea at bounding box center [719, 618] width 845 height 30
click at [547, 625] on textarea at bounding box center [719, 618] width 845 height 30
type textarea "Jah saame ikka teha teile lugemisprillid"
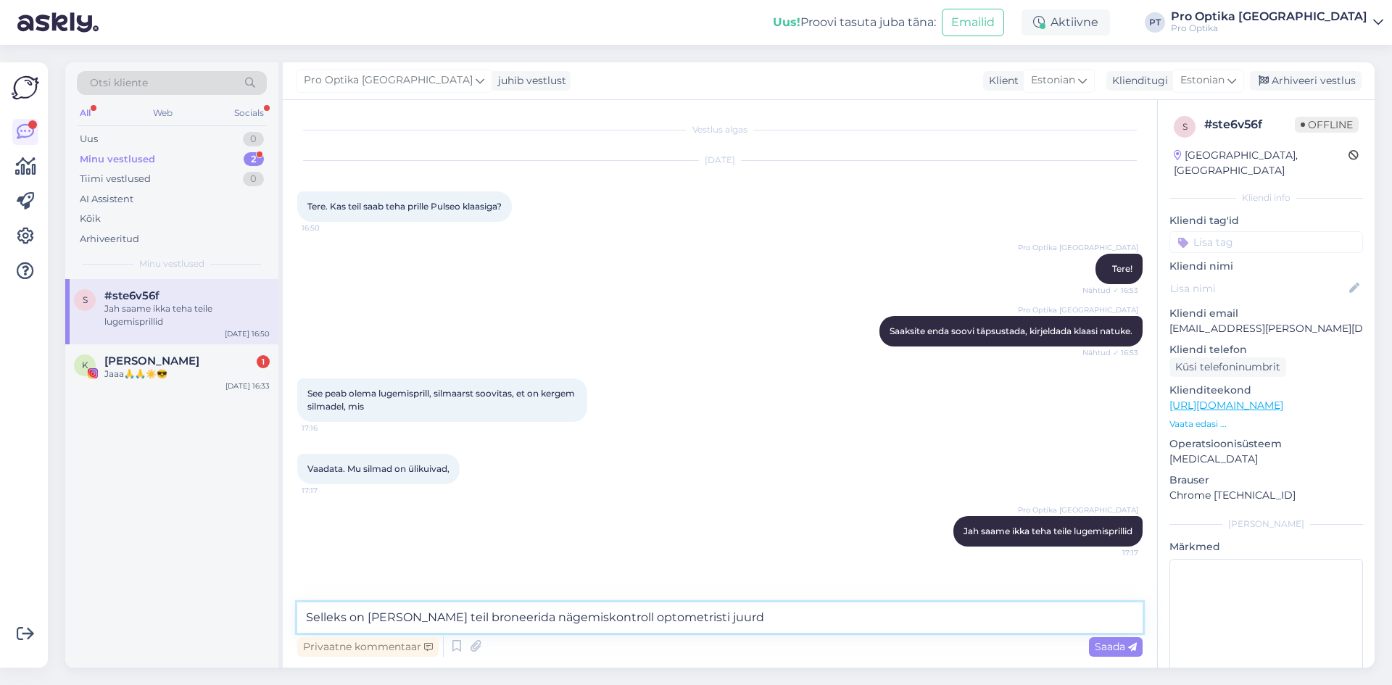
type textarea "Selleks on [PERSON_NAME] teil broneerida nägemiskontroll optometristi juurde"
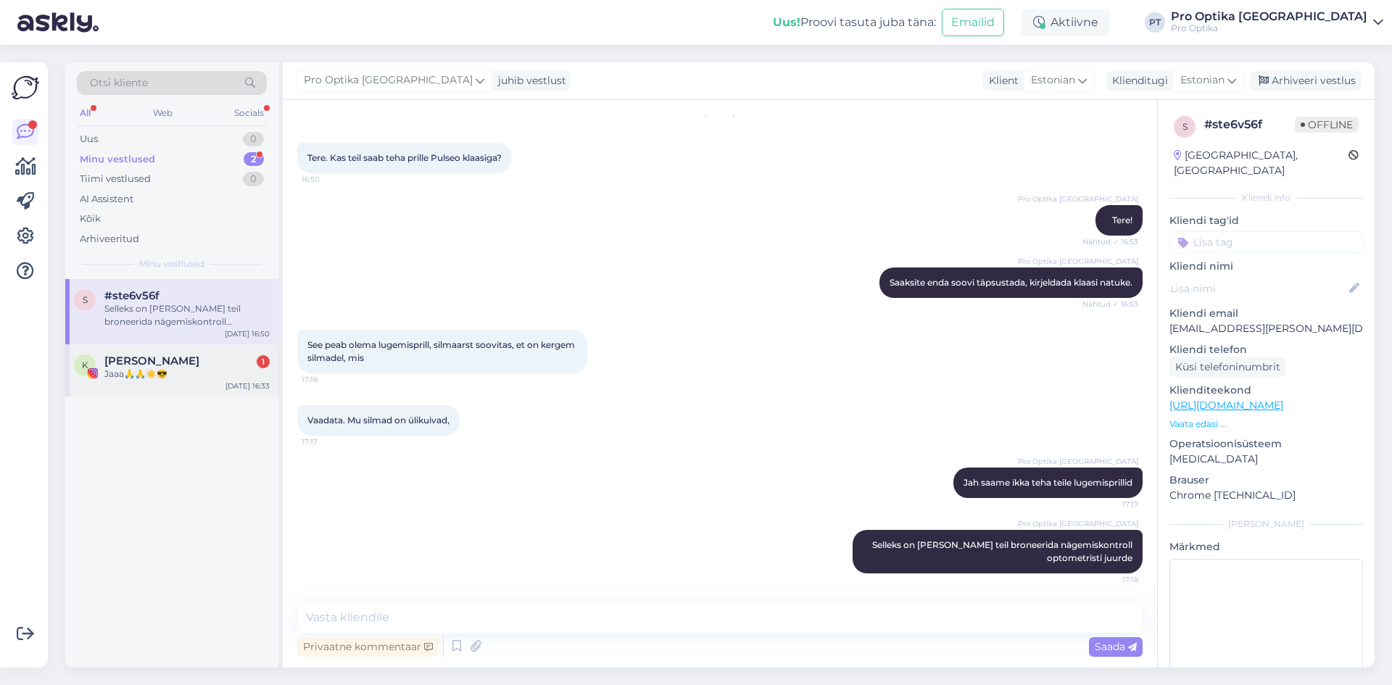
click at [185, 389] on div "K [PERSON_NAME] 1 Jaaa🙏🙏☀️😎 [DATE] 16:33" at bounding box center [171, 370] width 213 height 52
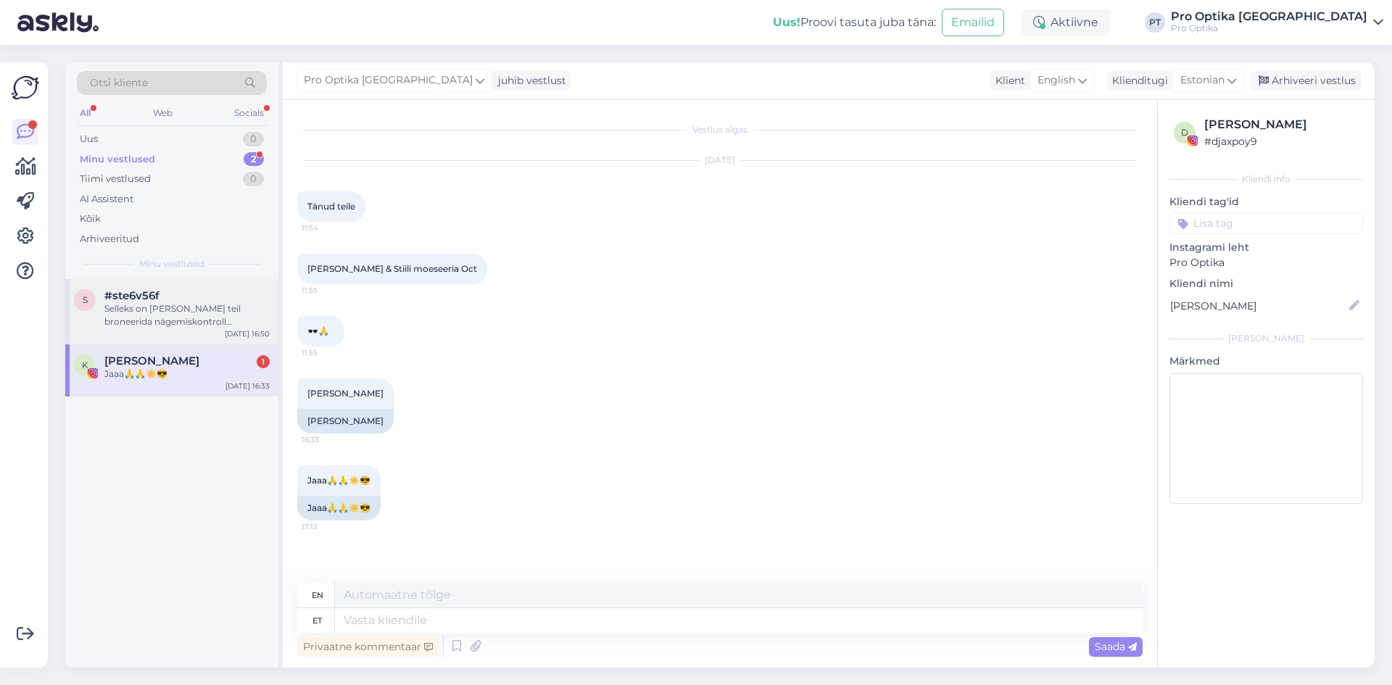
click at [154, 304] on div "Selleks on [PERSON_NAME] teil broneerida nägemiskontroll optometristi juurde" at bounding box center [186, 315] width 165 height 26
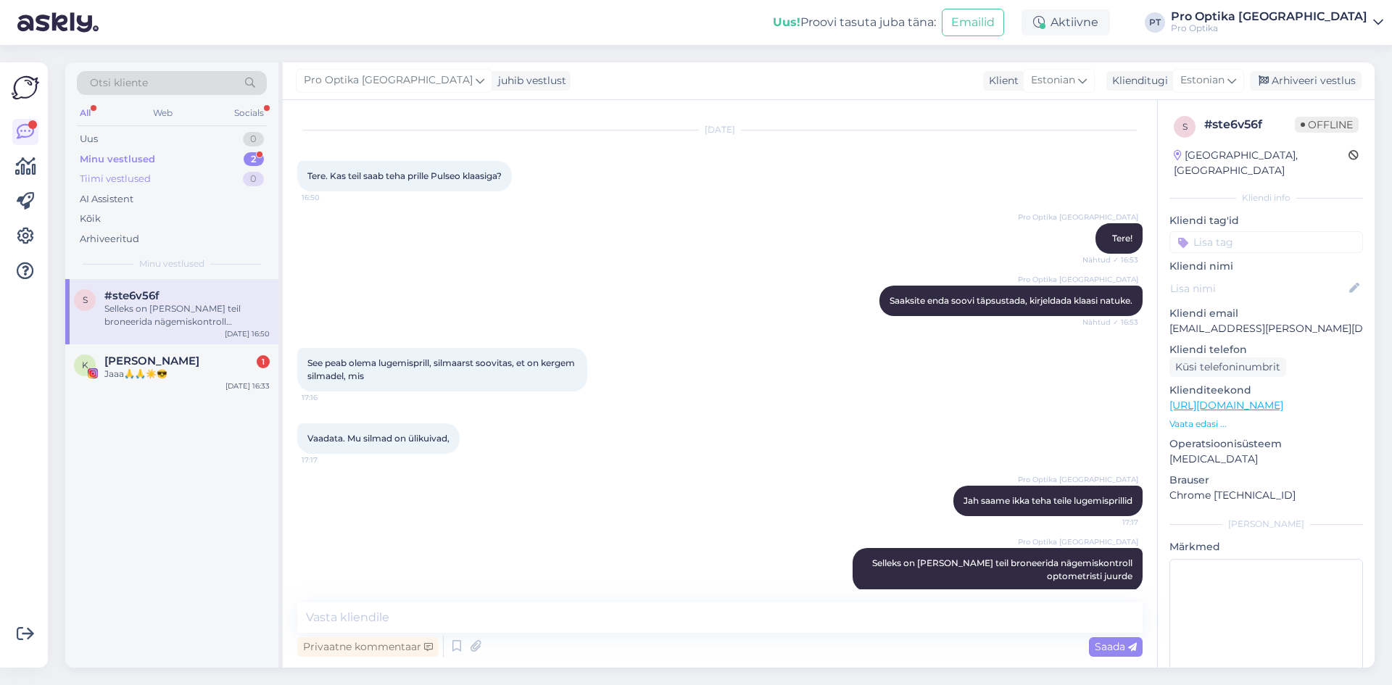
click at [141, 180] on div "Tiimi vestlused" at bounding box center [115, 179] width 71 height 15
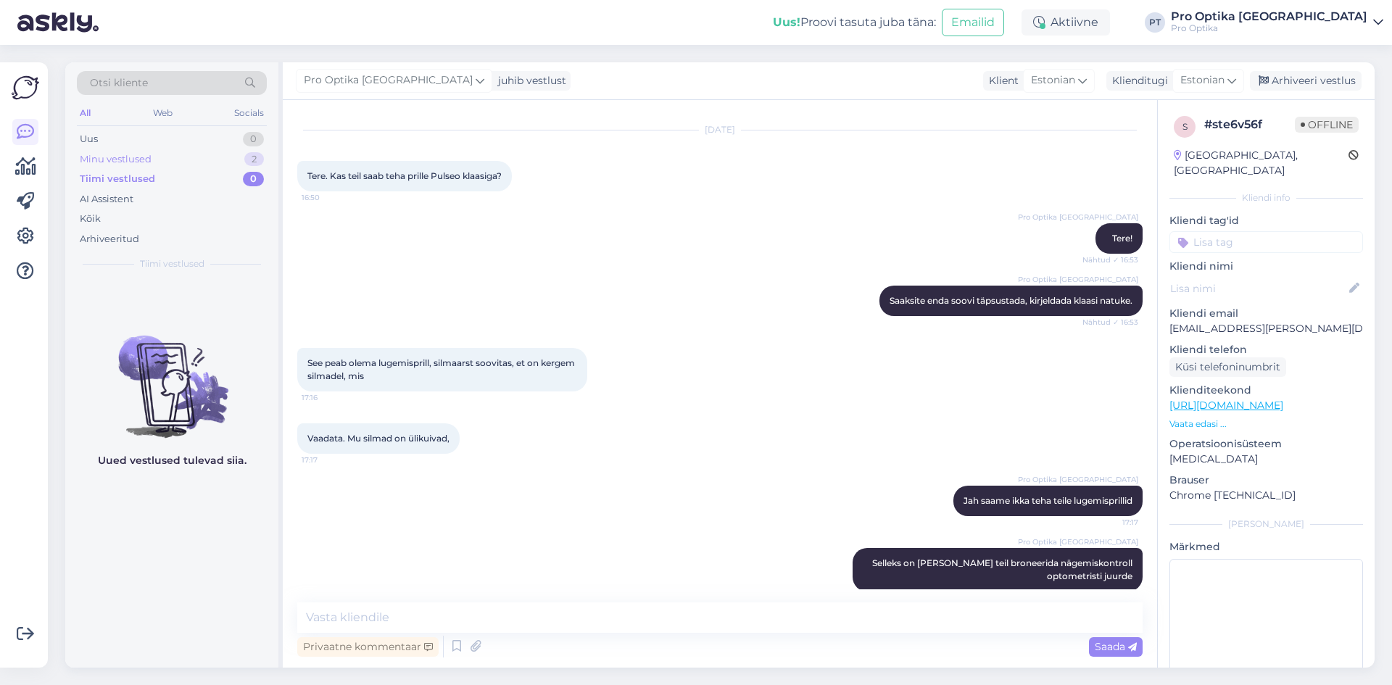
click at [129, 153] on div "Minu vestlused" at bounding box center [116, 159] width 72 height 15
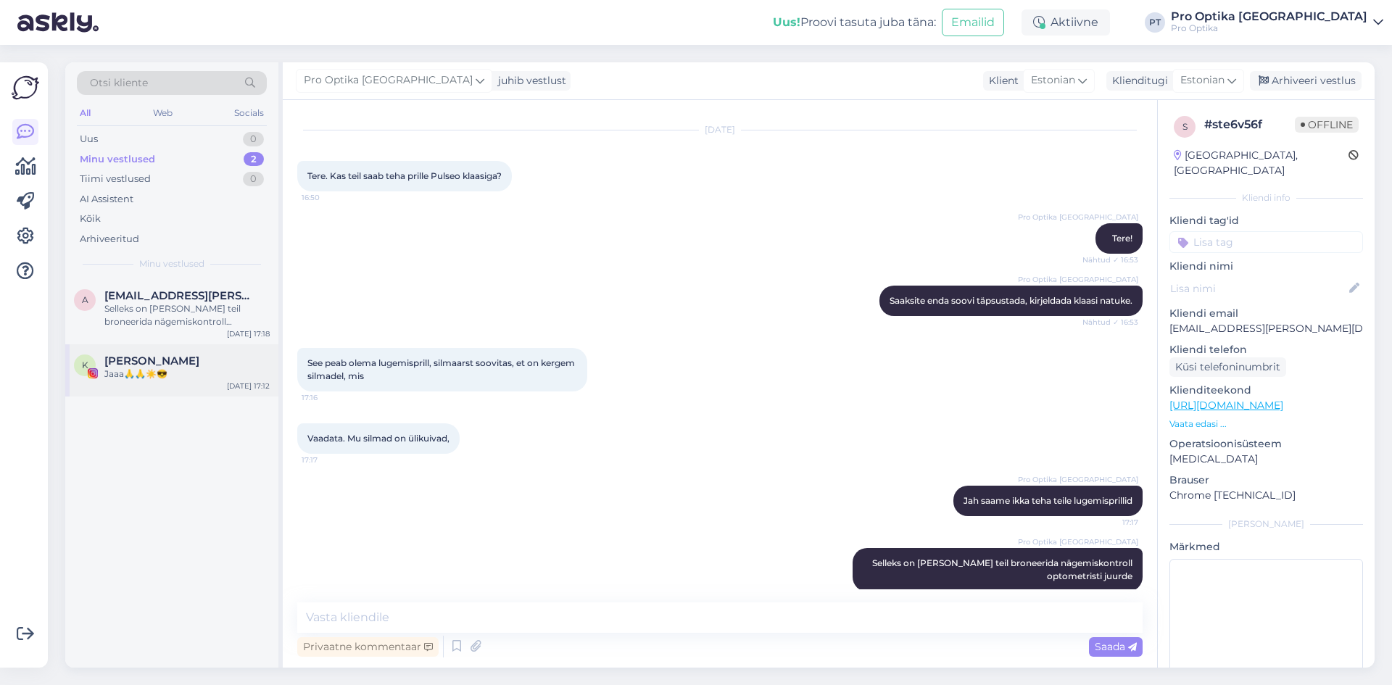
click at [134, 371] on div "Jaaa🙏🙏☀️😎" at bounding box center [186, 374] width 165 height 13
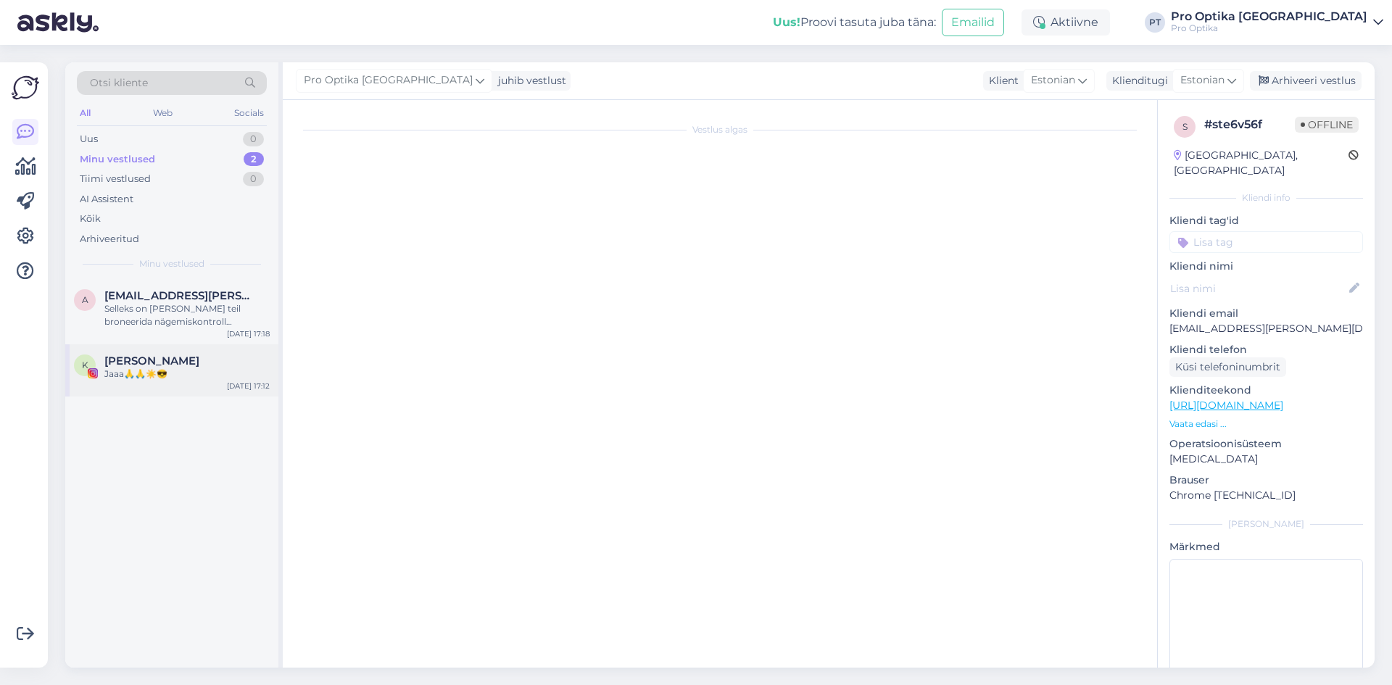
scroll to position [0, 0]
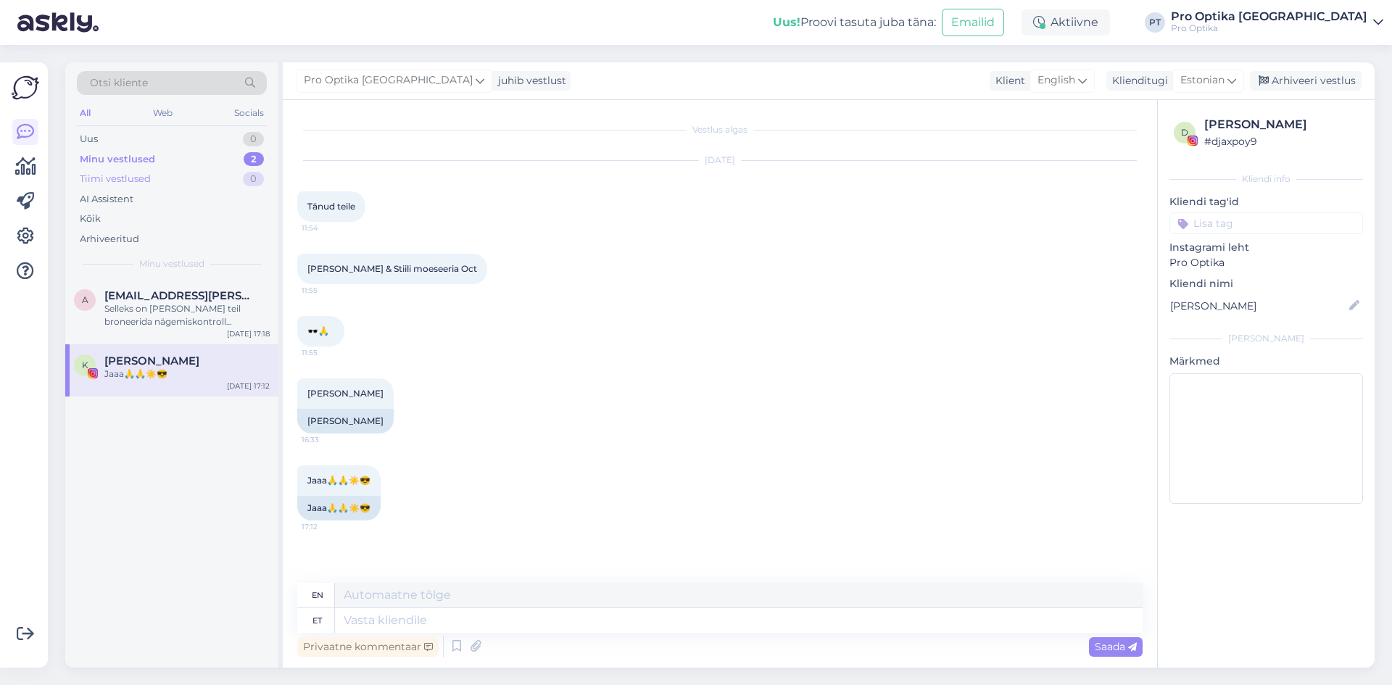
click at [135, 172] on div "Tiimi vestlused" at bounding box center [115, 179] width 71 height 15
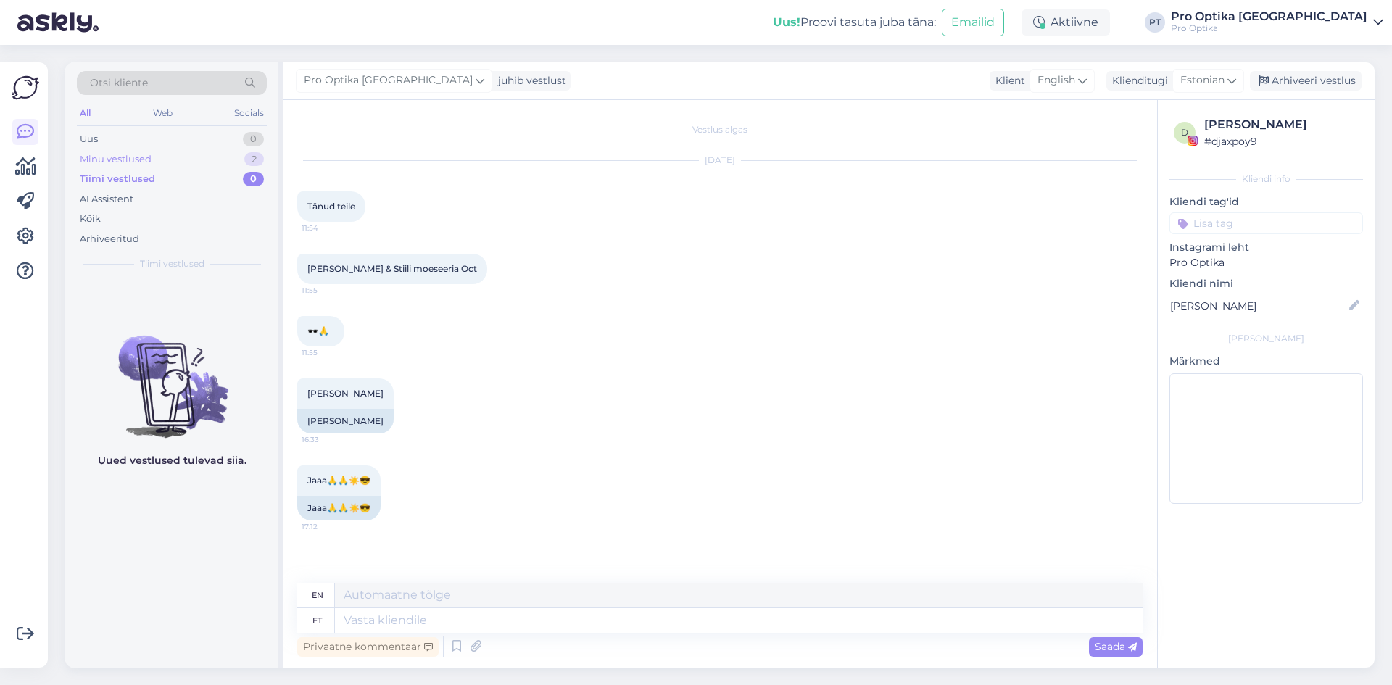
click at [134, 152] on div "Minu vestlused" at bounding box center [116, 159] width 72 height 15
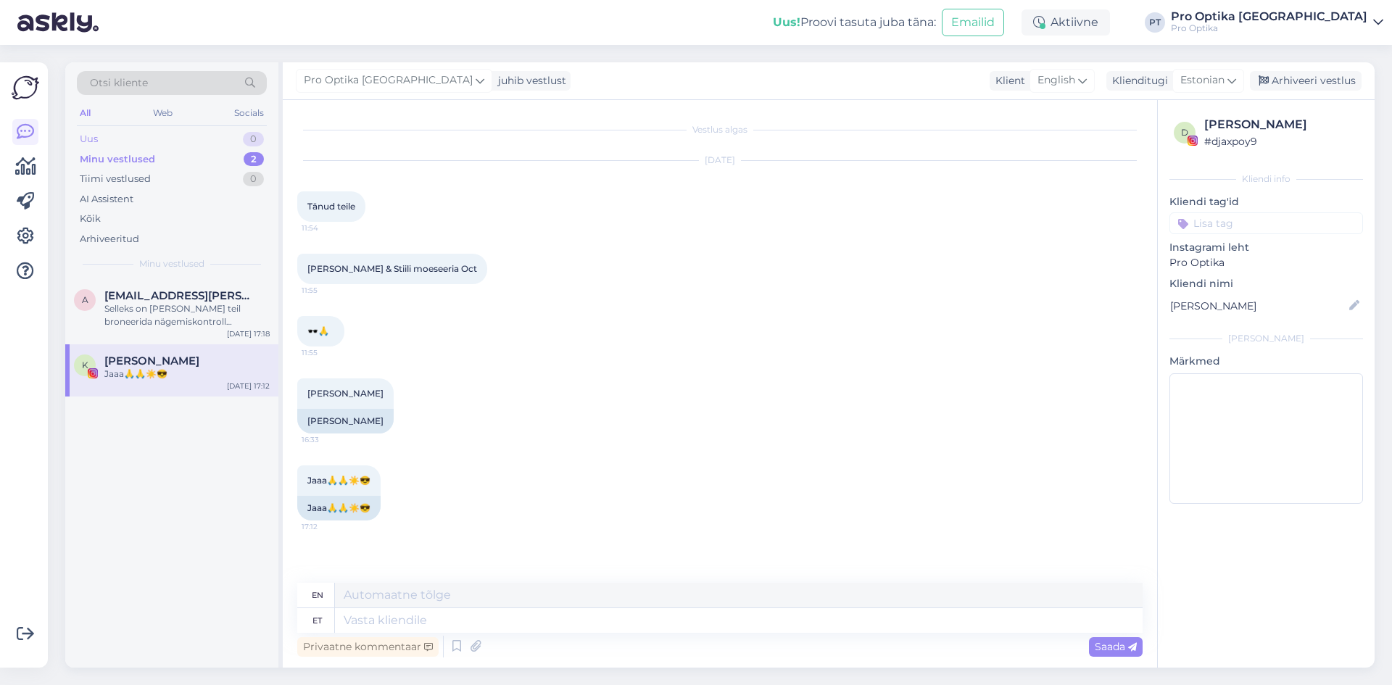
click at [126, 141] on div "Uus 0" at bounding box center [172, 139] width 190 height 20
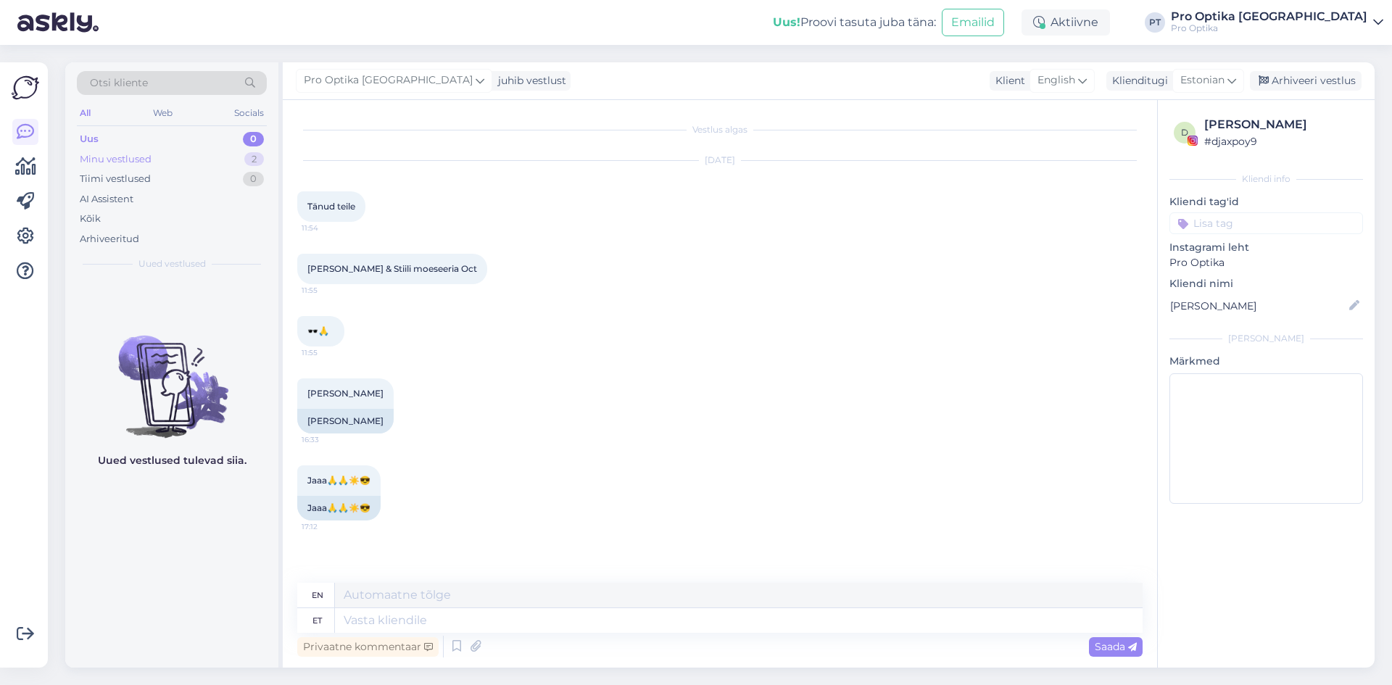
click at [148, 150] on div "Minu vestlused 2" at bounding box center [172, 159] width 190 height 20
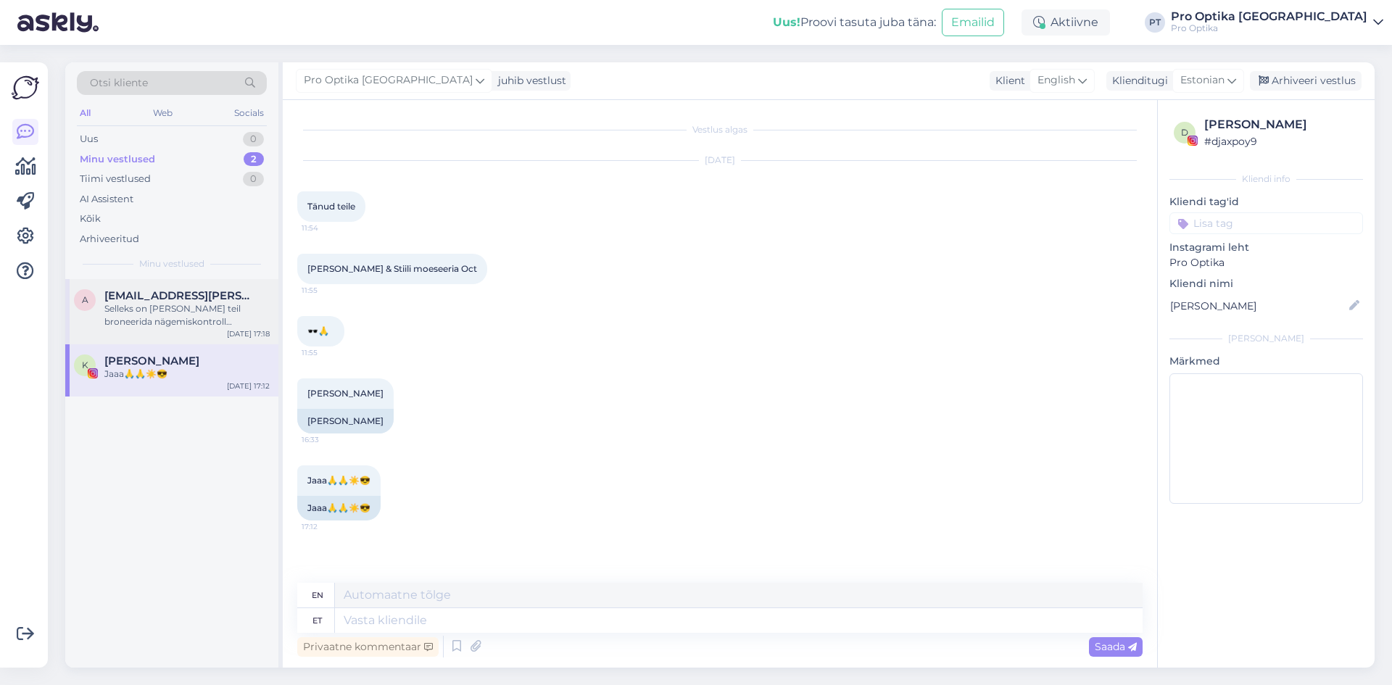
click at [141, 313] on div "Selleks on [PERSON_NAME] teil broneerida nägemiskontroll optometristi juurde" at bounding box center [186, 315] width 165 height 26
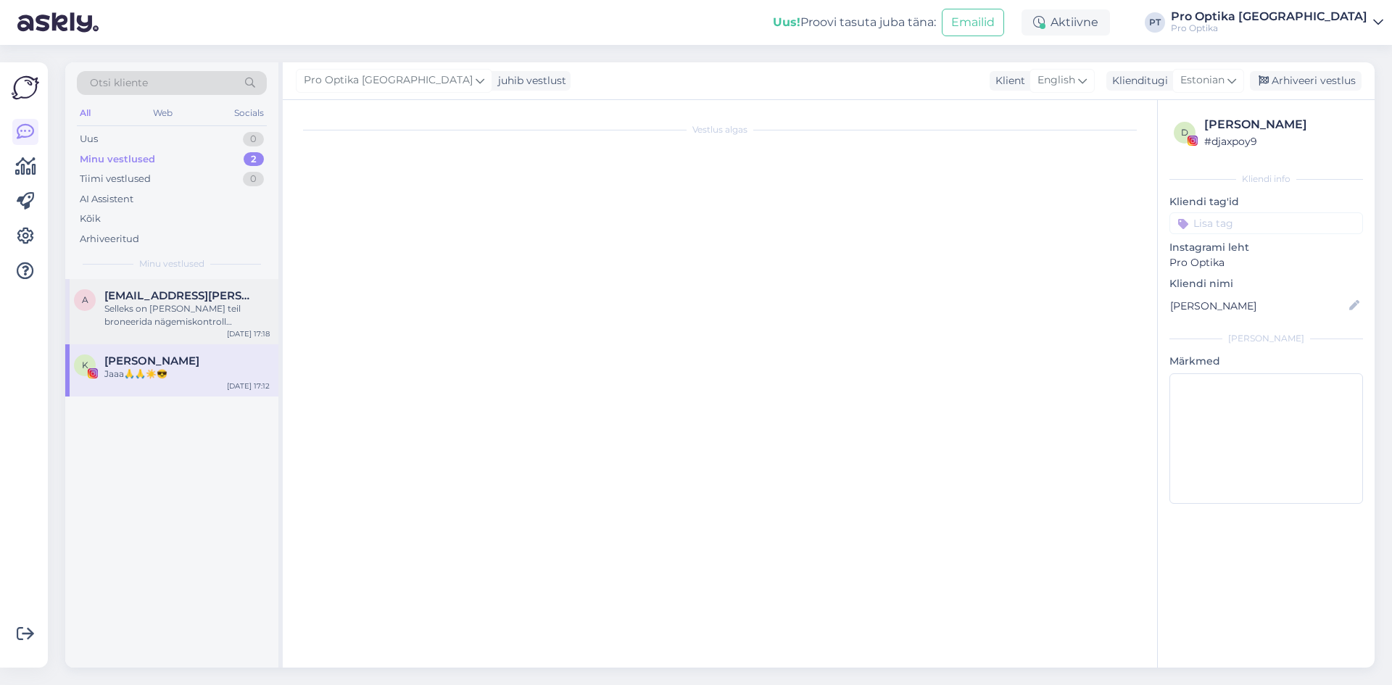
scroll to position [49, 0]
